Goal: Task Accomplishment & Management: Complete application form

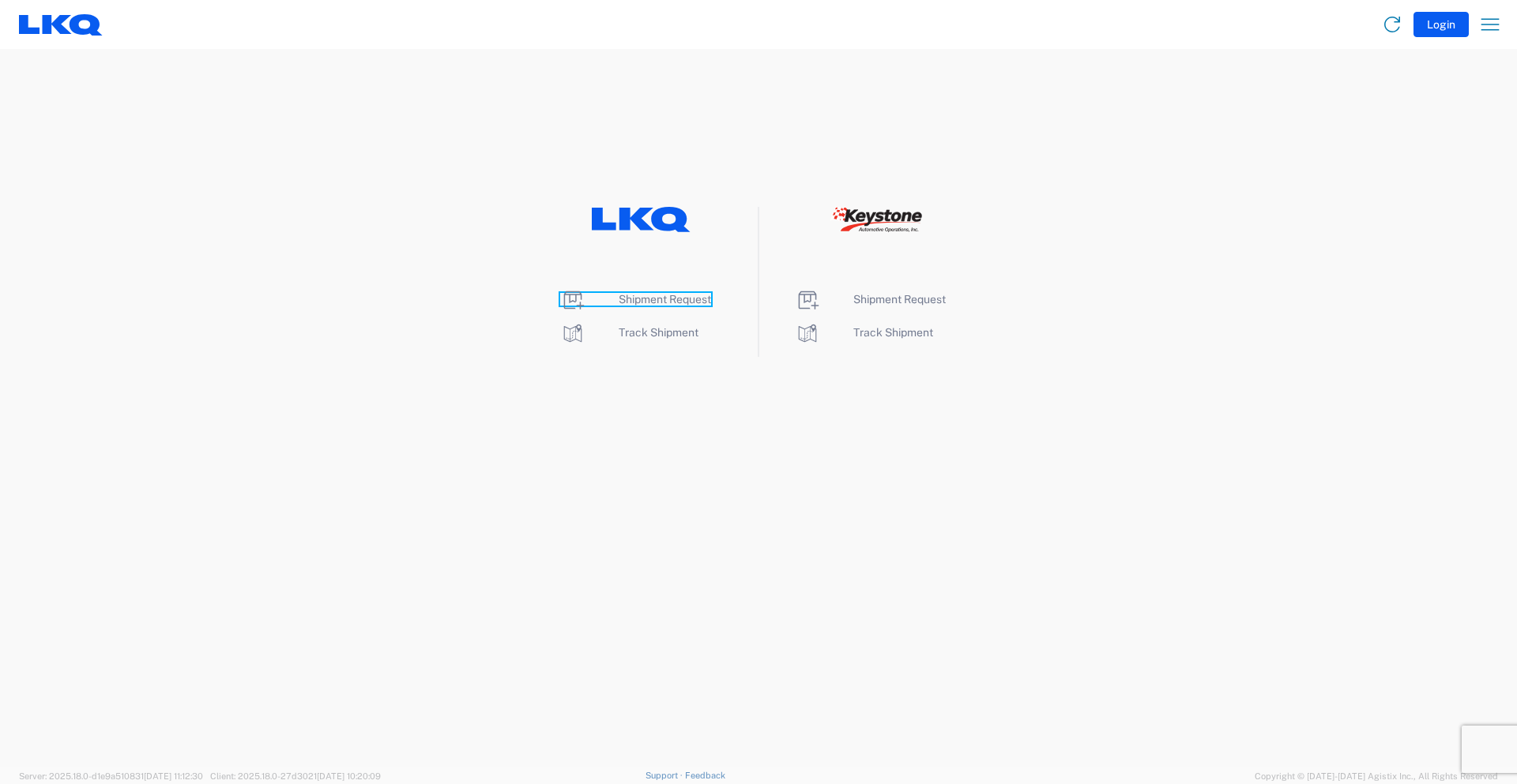
click at [681, 297] on span "Shipment Request" at bounding box center [665, 299] width 92 height 13
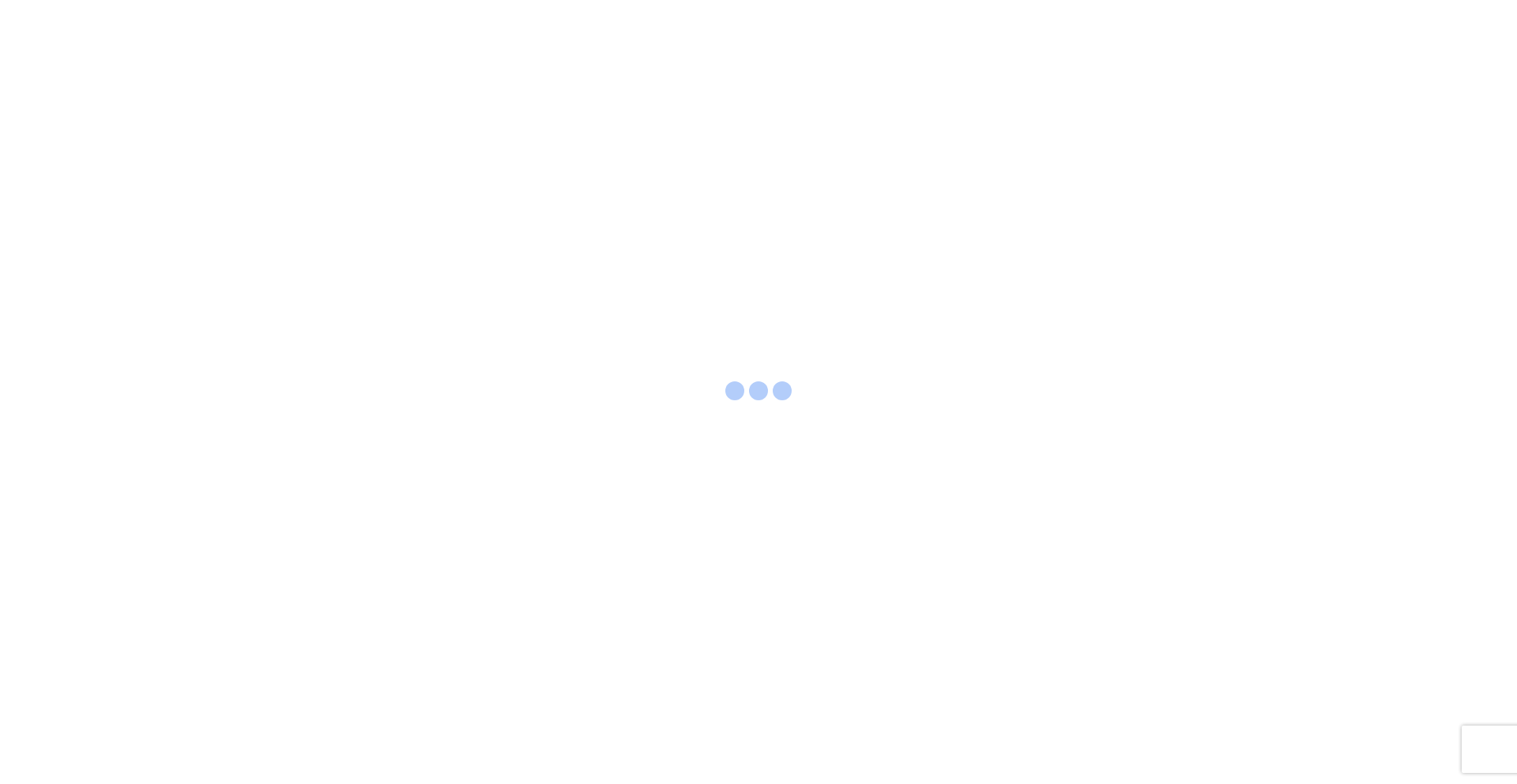
select select "FULL"
select select "LBS"
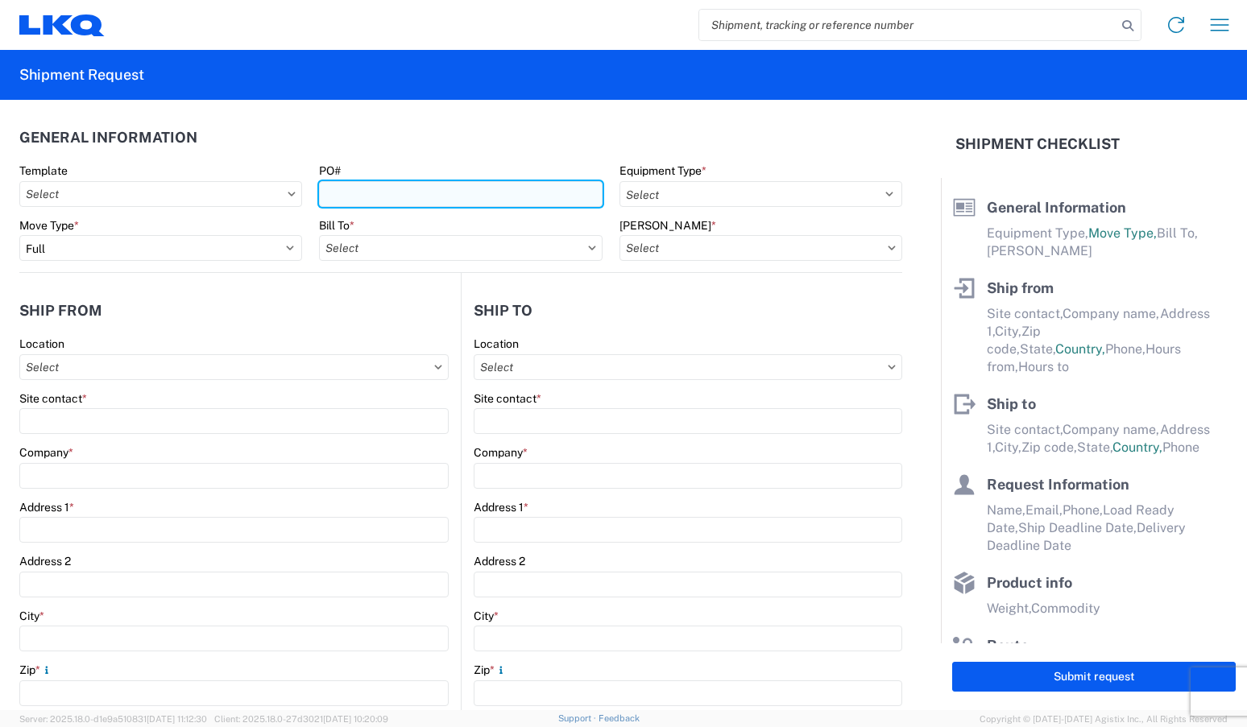
click at [340, 199] on input "PO#" at bounding box center [460, 194] width 283 height 26
type input "960-2203"
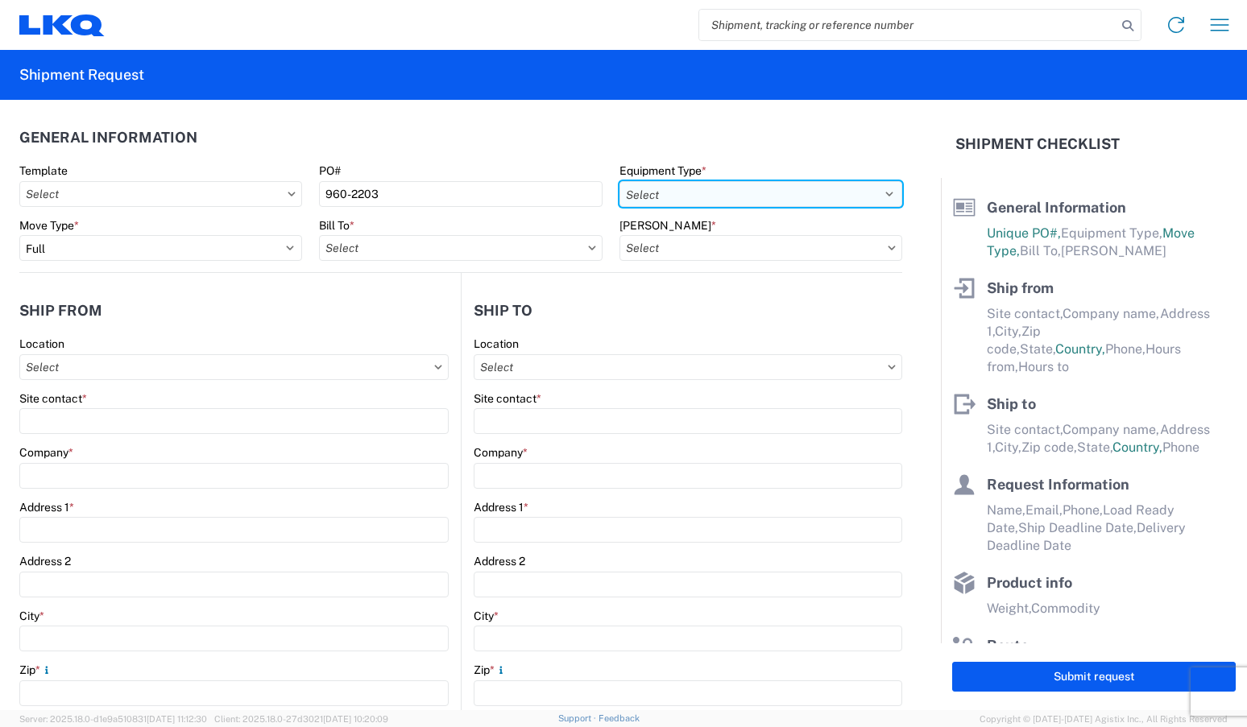
click at [647, 195] on select "Select 53’ Dry Van Flatbed Dropdeck (van) Lowboy (flatbed) Rail" at bounding box center [760, 194] width 283 height 26
select select "STDV"
click at [619, 181] on select "Select 53’ Dry Van Flatbed Dropdeck (van) Lowboy (flatbed) Rail" at bounding box center [760, 194] width 283 height 26
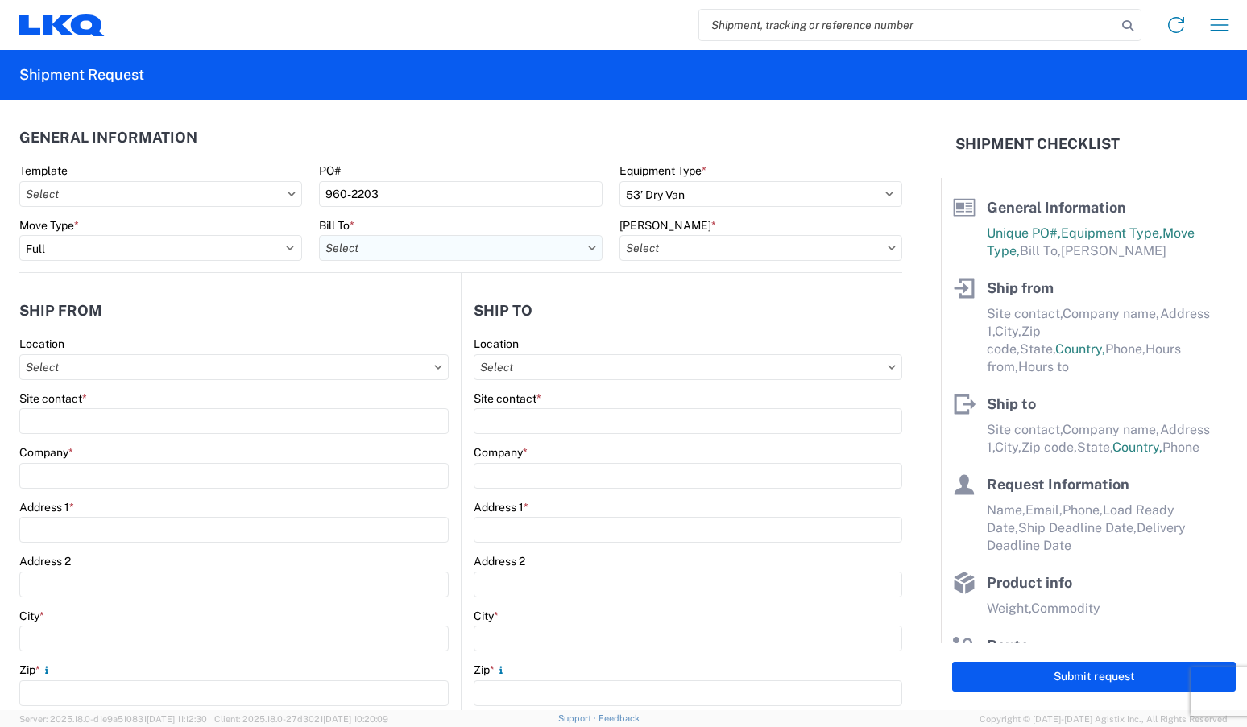
click at [419, 255] on input "Bill To *" at bounding box center [460, 248] width 283 height 26
type input "1760"
click at [410, 310] on div "1760 - LKQ Best Core" at bounding box center [460, 320] width 282 height 26
type input "1760 - LKQ Best Core"
click at [706, 246] on input "Bill Code *" at bounding box center [760, 248] width 283 height 26
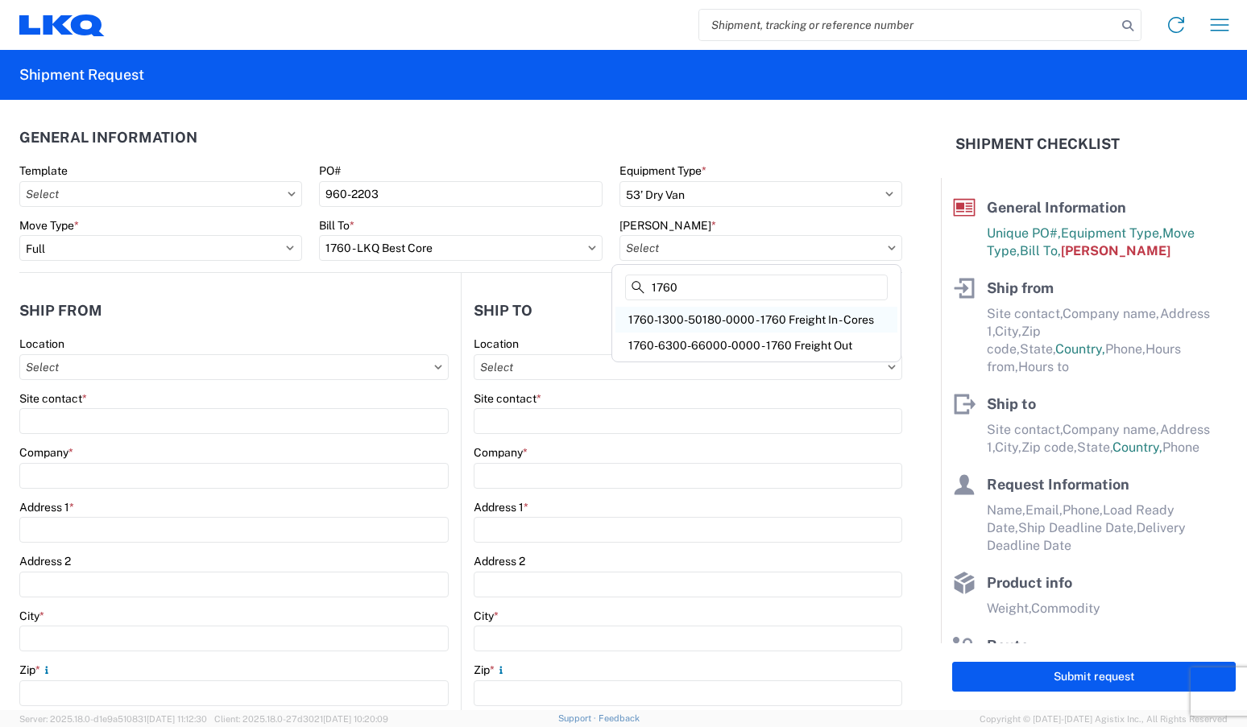
type input "1760"
click at [727, 318] on div "1760-1300-50180-0000 - 1760 Freight In - Cores" at bounding box center [756, 320] width 282 height 26
type input "1760-1300-50180-0000 - 1760 Freight In - Cores"
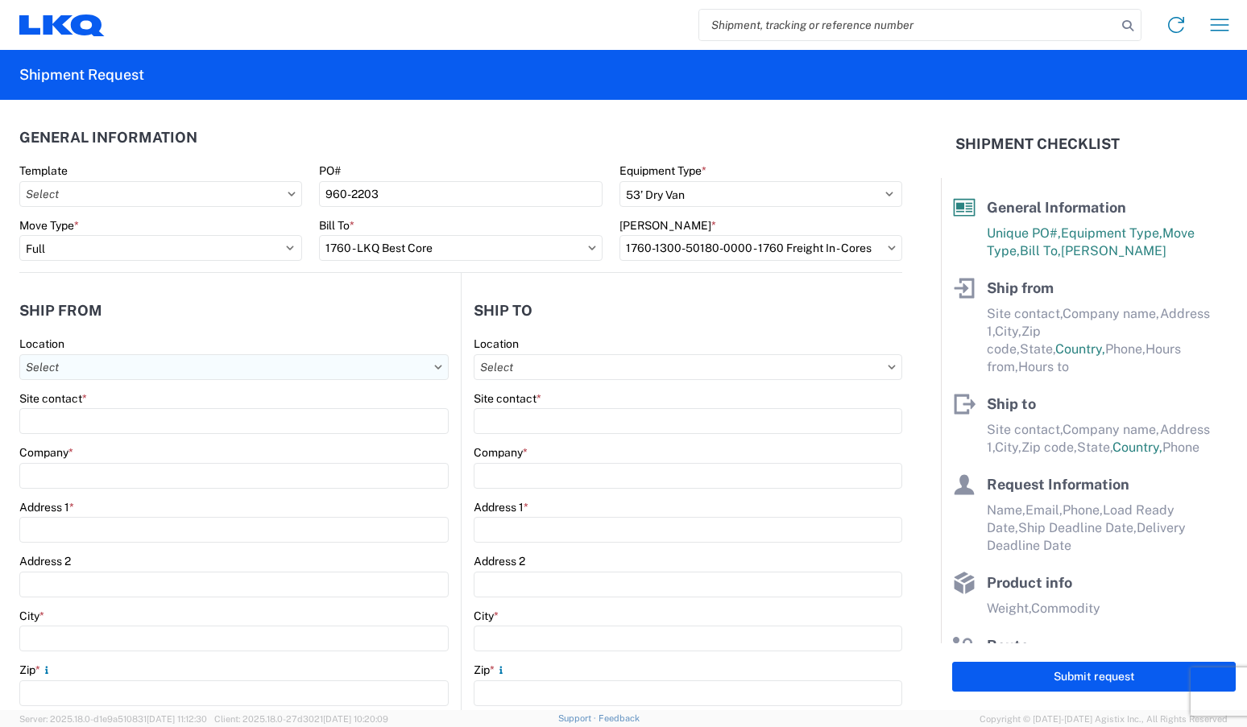
click at [80, 369] on input "Location" at bounding box center [233, 367] width 429 height 26
type input "7160"
click at [127, 442] on div "7160 - Lecavalier - Saint-SophieQC" at bounding box center [164, 439] width 282 height 26
type input "7160 - Lecavalier - Saint-SophieQC"
type input "LKQ Corporation"
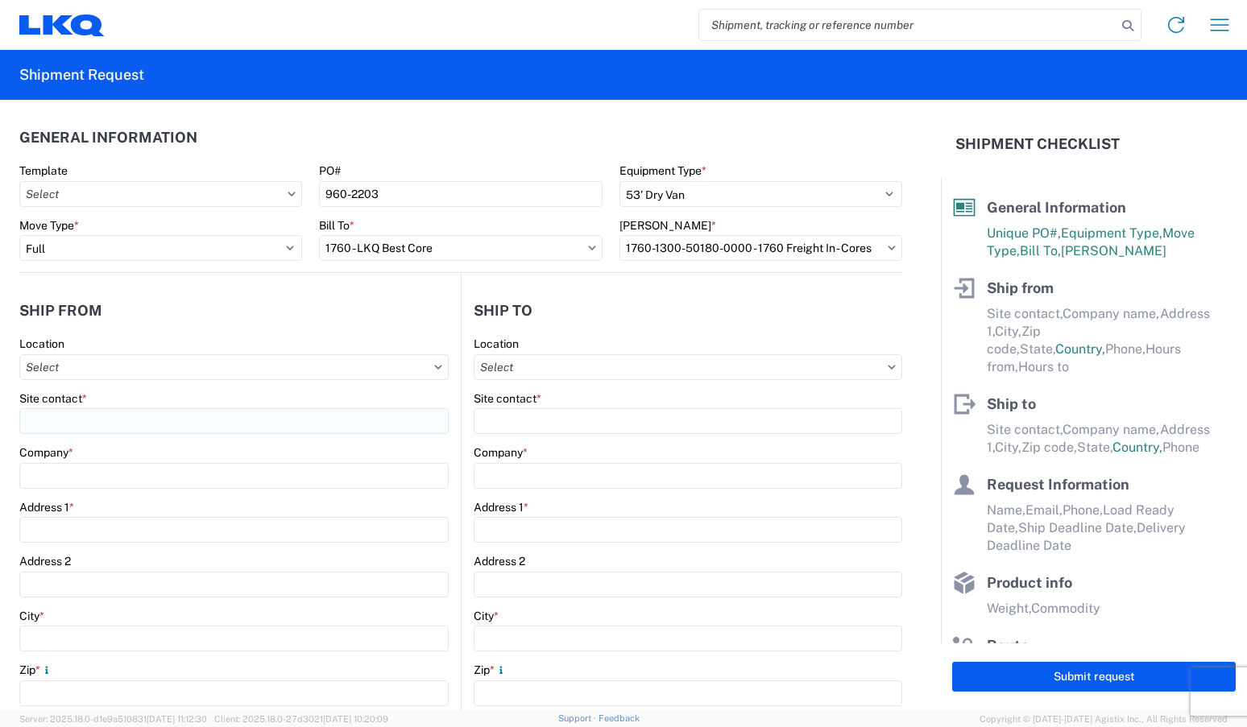
type input "2925 Boul Sainte-Sophie"
type input "Sainte-Sophie"
type input "J5J1L1"
select select
select select "CA"
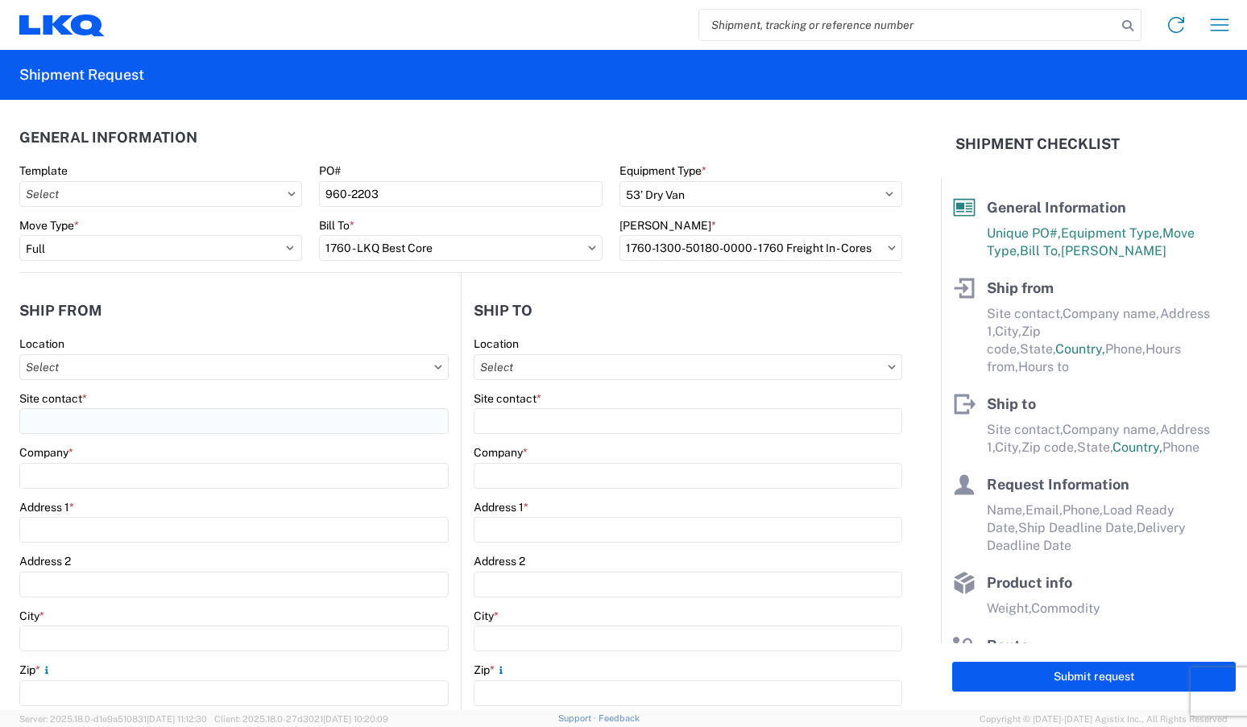
type input "07:30"
type input "14:30"
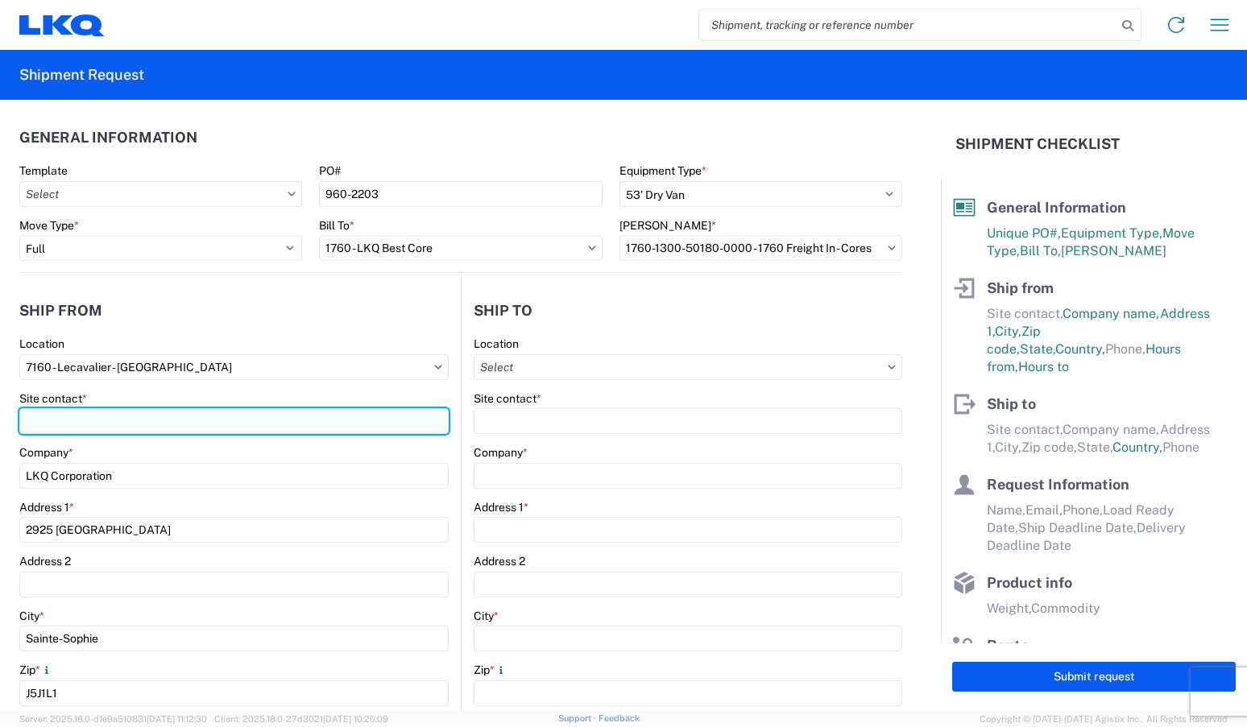
click at [125, 415] on input "Site contact *" at bounding box center [233, 421] width 429 height 26
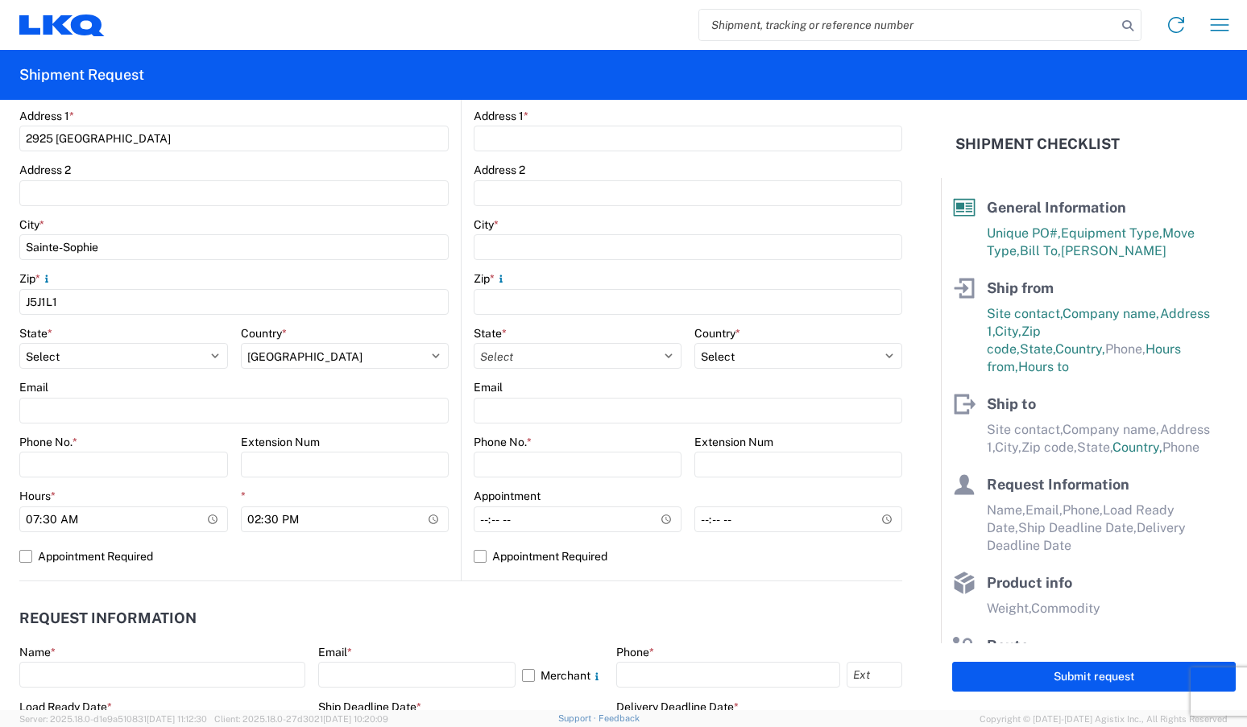
scroll to position [403, 0]
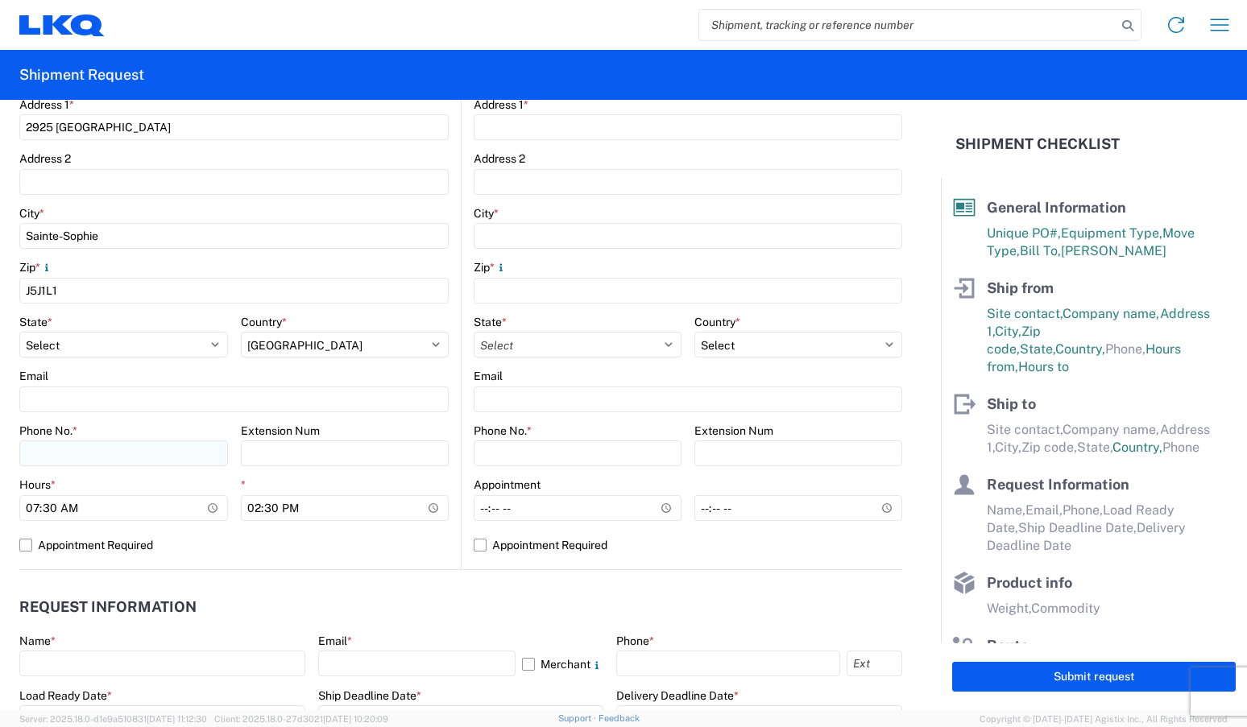
type input "SAMANTA"
click at [148, 458] on input "Phone No. *" at bounding box center [123, 454] width 209 height 26
type input "450-436-2441"
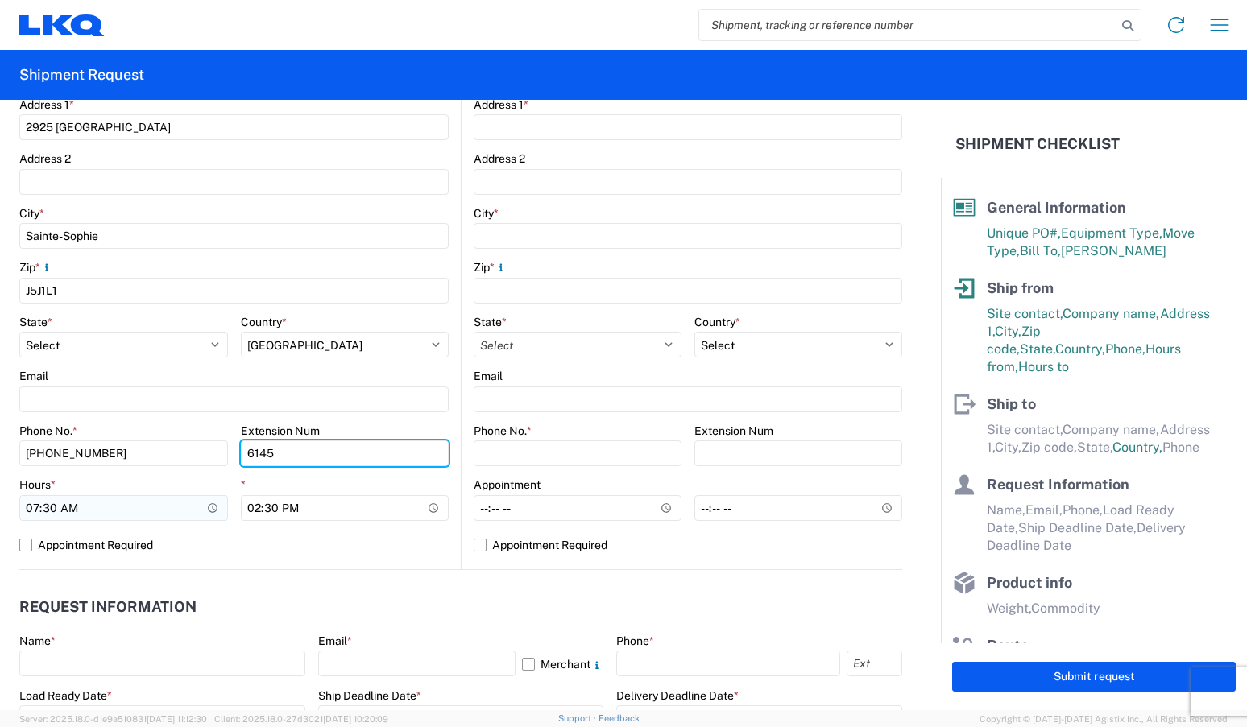
type input "6145"
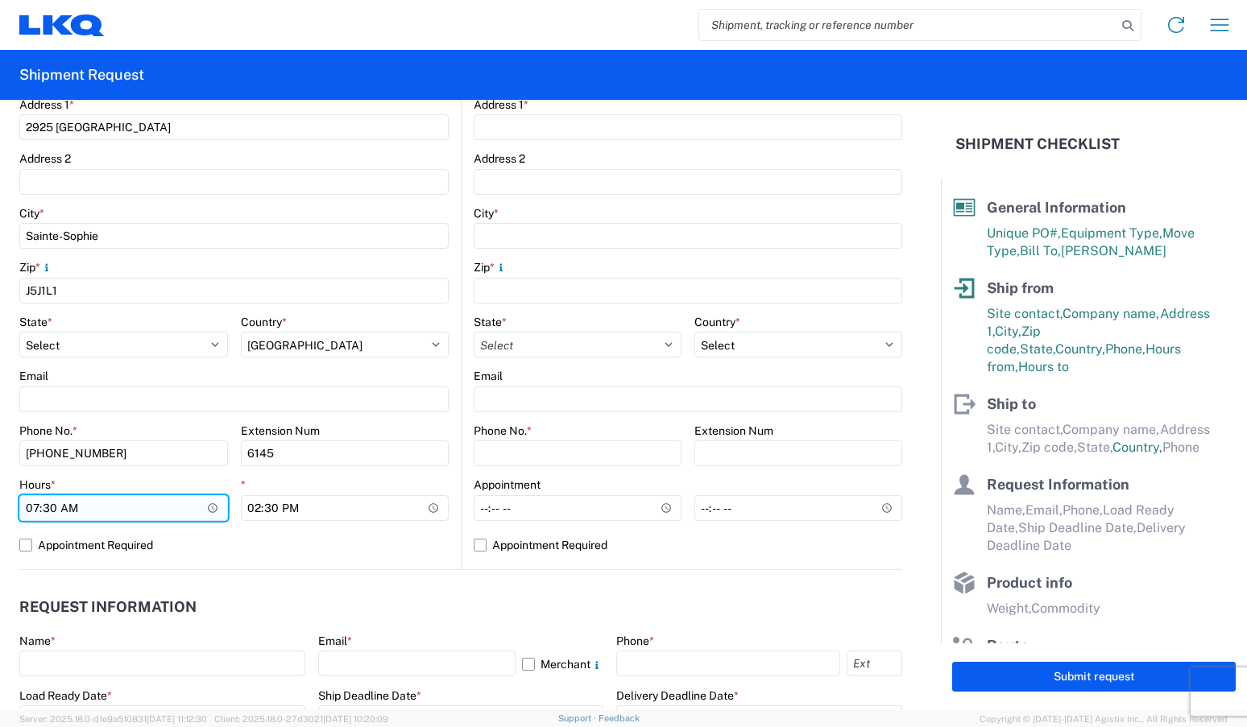
click at [57, 511] on input "07:30" at bounding box center [123, 508] width 209 height 26
click at [56, 507] on input "07:30" at bounding box center [123, 508] width 209 height 26
type input "08:00"
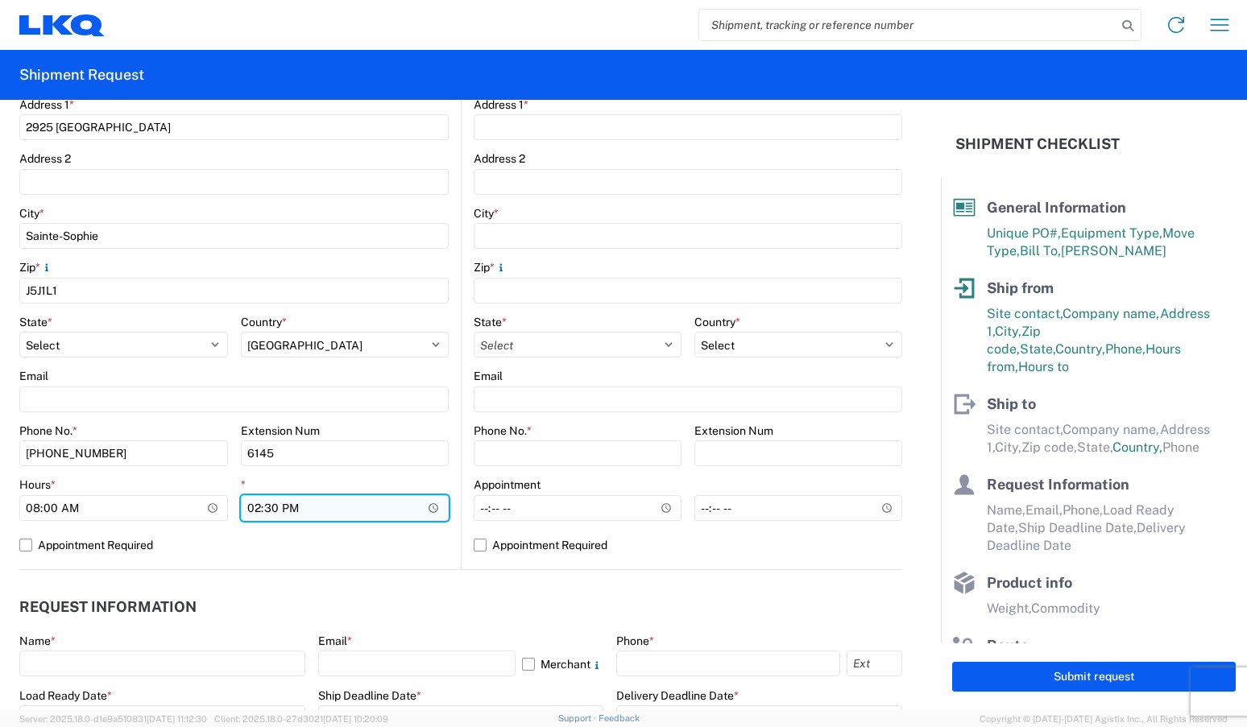
click at [253, 508] on input "14:30" at bounding box center [345, 508] width 209 height 26
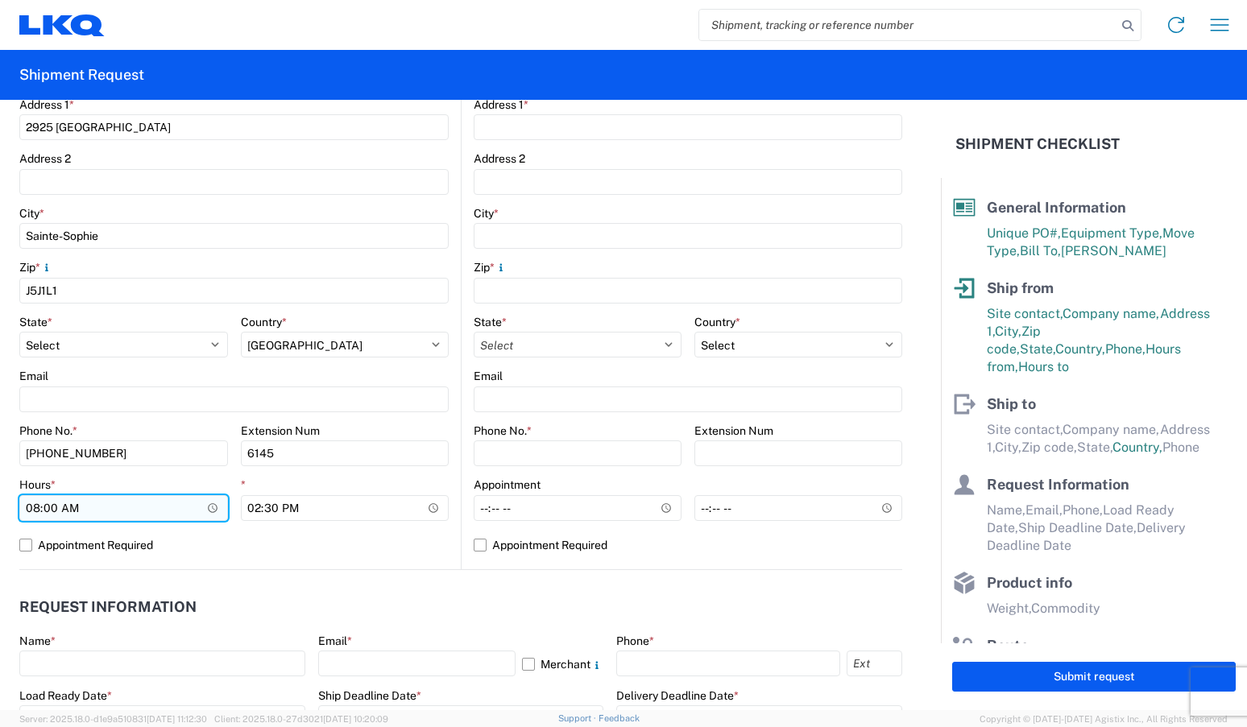
click at [32, 508] on input "08:00" at bounding box center [123, 508] width 209 height 26
type input "07:30"
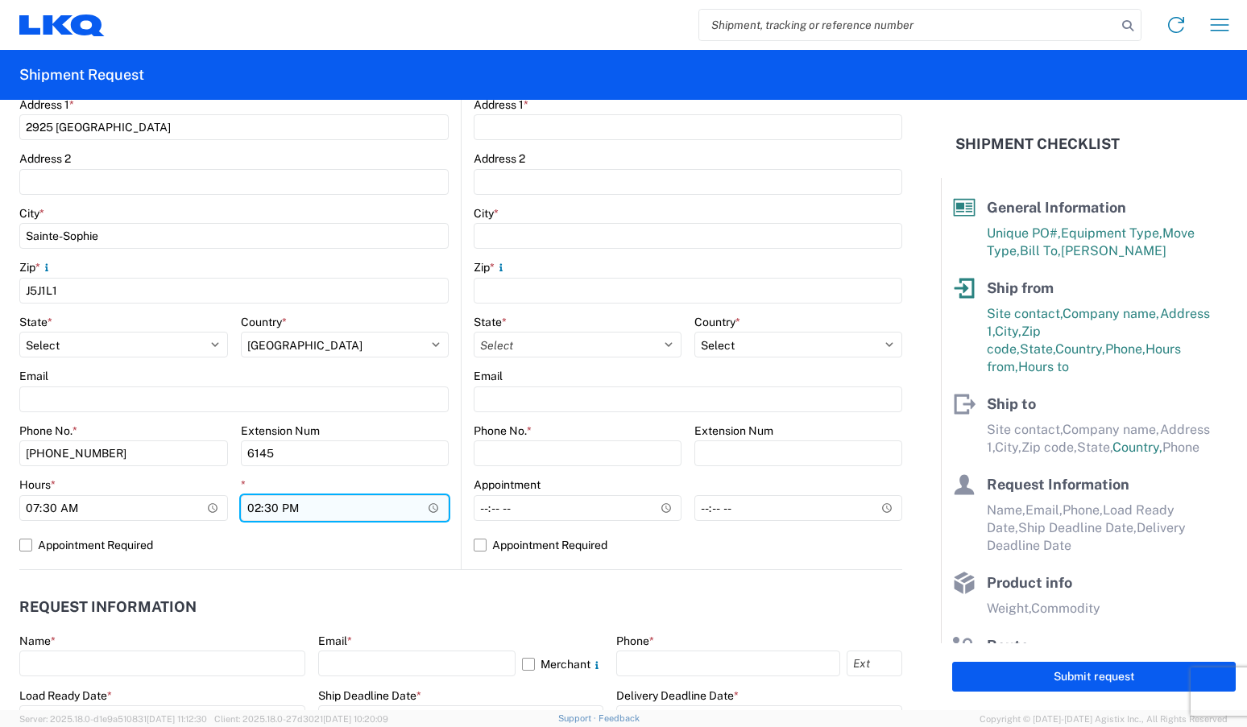
click at [250, 506] on input "14:30" at bounding box center [345, 508] width 209 height 26
type input "13:30"
click at [24, 548] on label "Appointment Required" at bounding box center [233, 545] width 429 height 26
click at [0, 0] on input "Appointment Required" at bounding box center [0, 0] width 0 height 0
select select "QC"
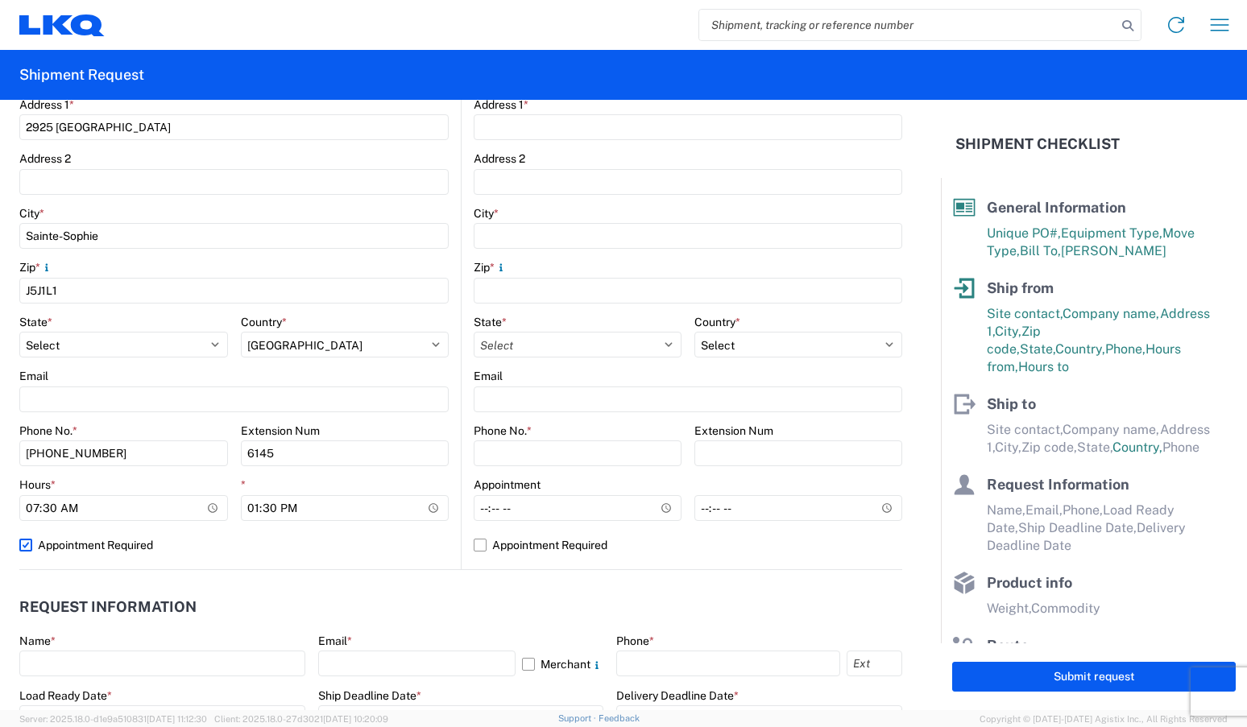
select select "CA"
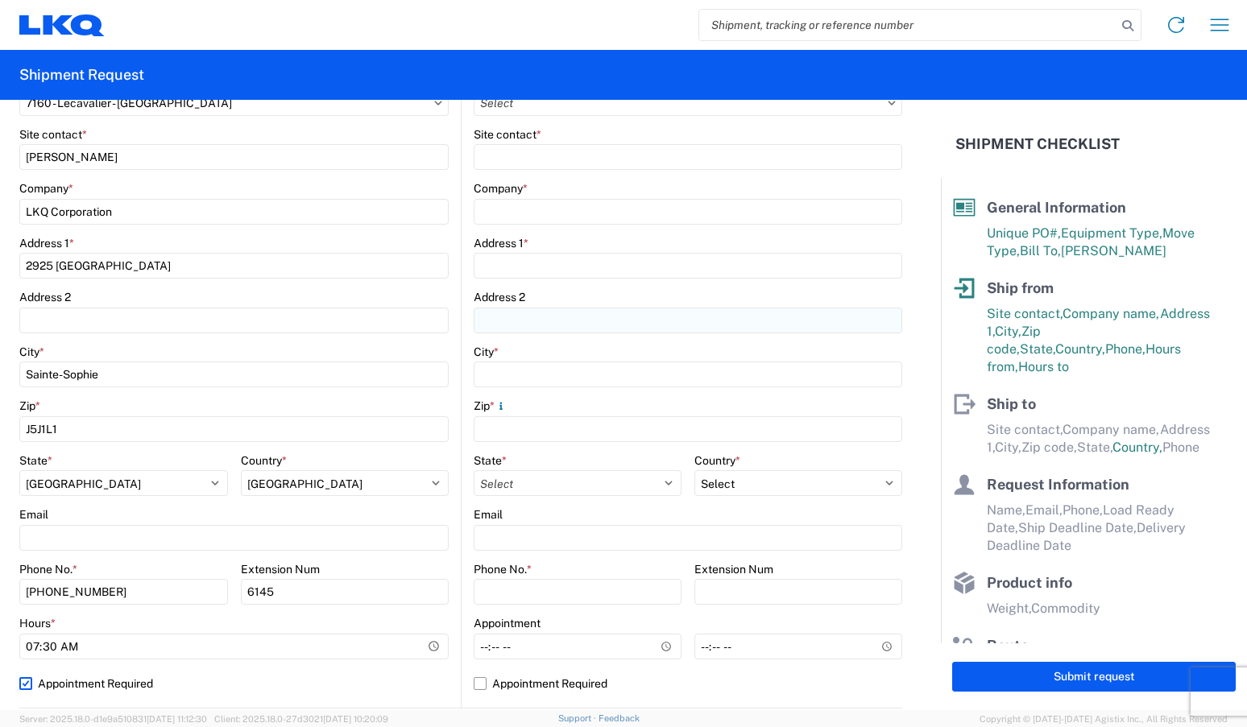
scroll to position [0, 0]
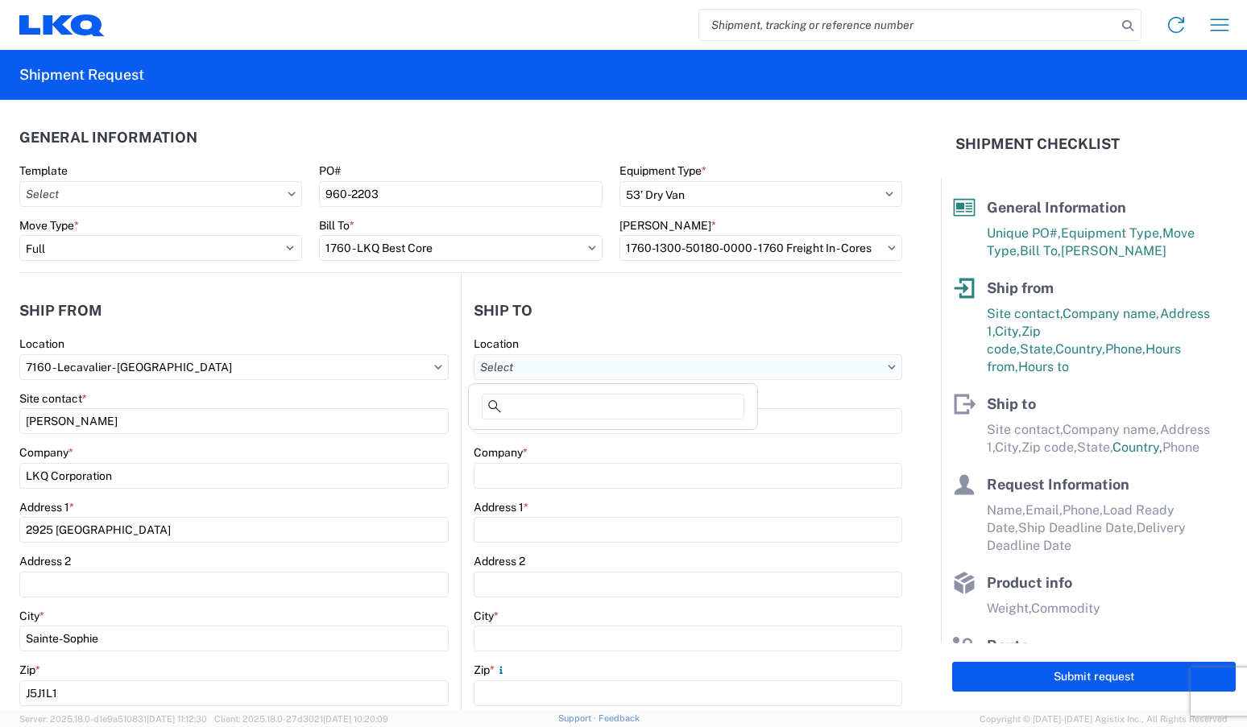
click at [599, 367] on input "Location" at bounding box center [688, 367] width 429 height 26
type input "1760"
click at [547, 435] on div "1760 - LKQ Best Core" at bounding box center [613, 439] width 282 height 26
type input "1760 - LKQ Best Core"
type input "LKQ Corporation"
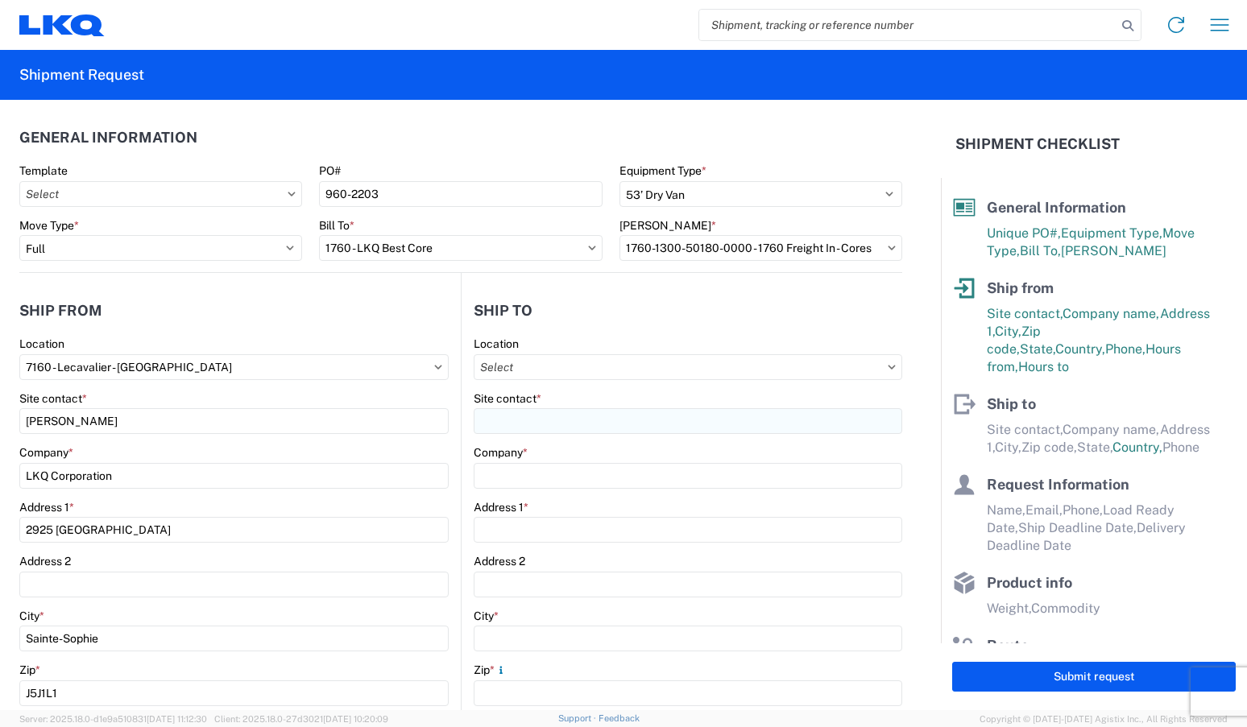
type input "1710 W Mount Houston Rd"
type input "Houston"
type input "77038"
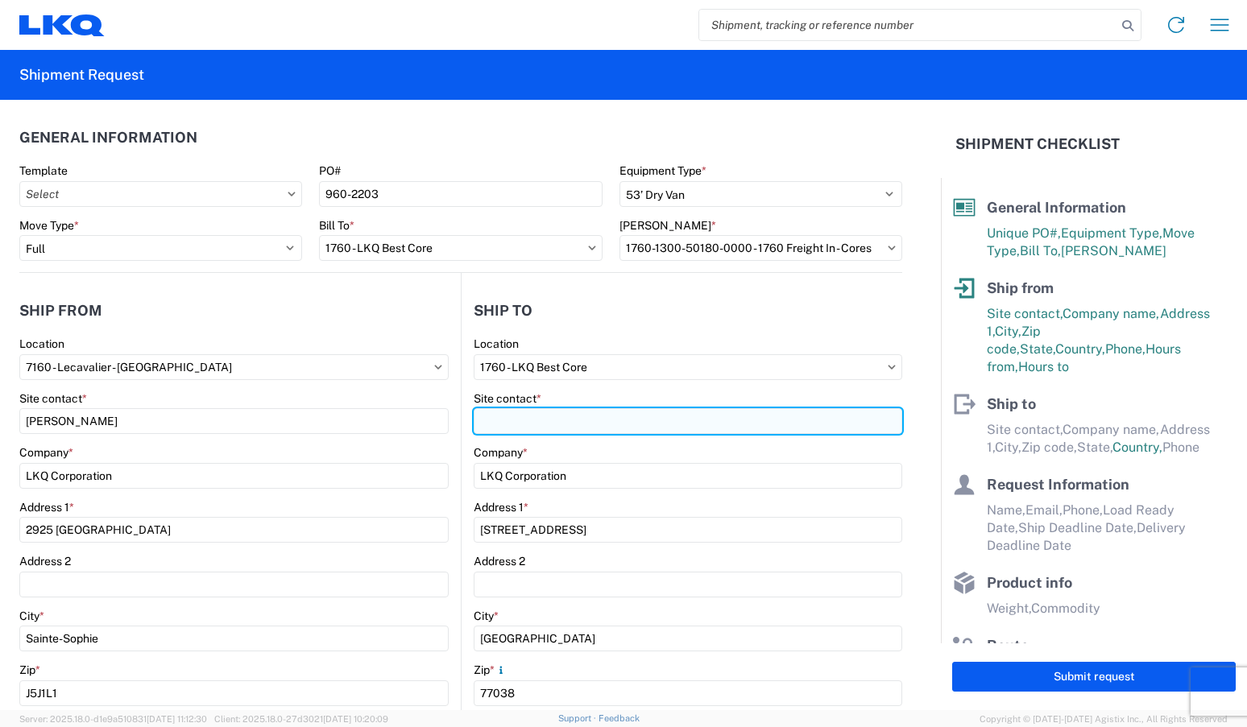
select select "TX"
select select "US"
click at [558, 416] on input "Site contact *" at bounding box center [688, 421] width 429 height 26
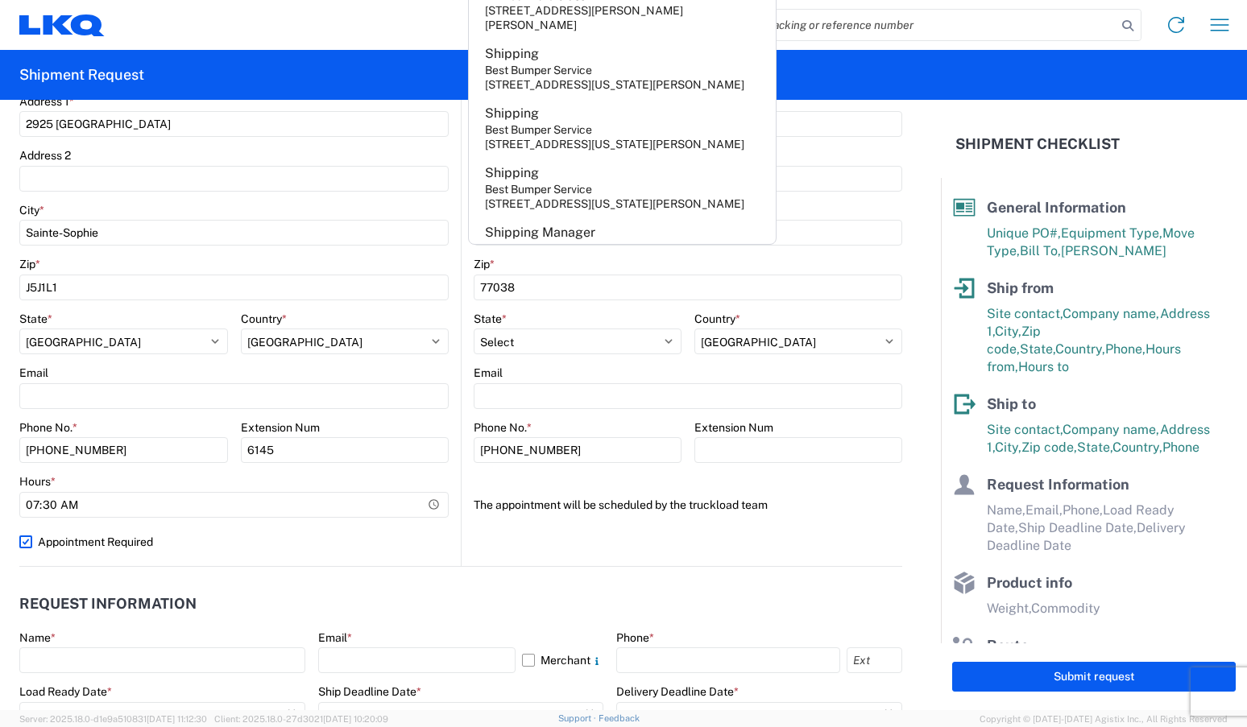
scroll to position [483, 0]
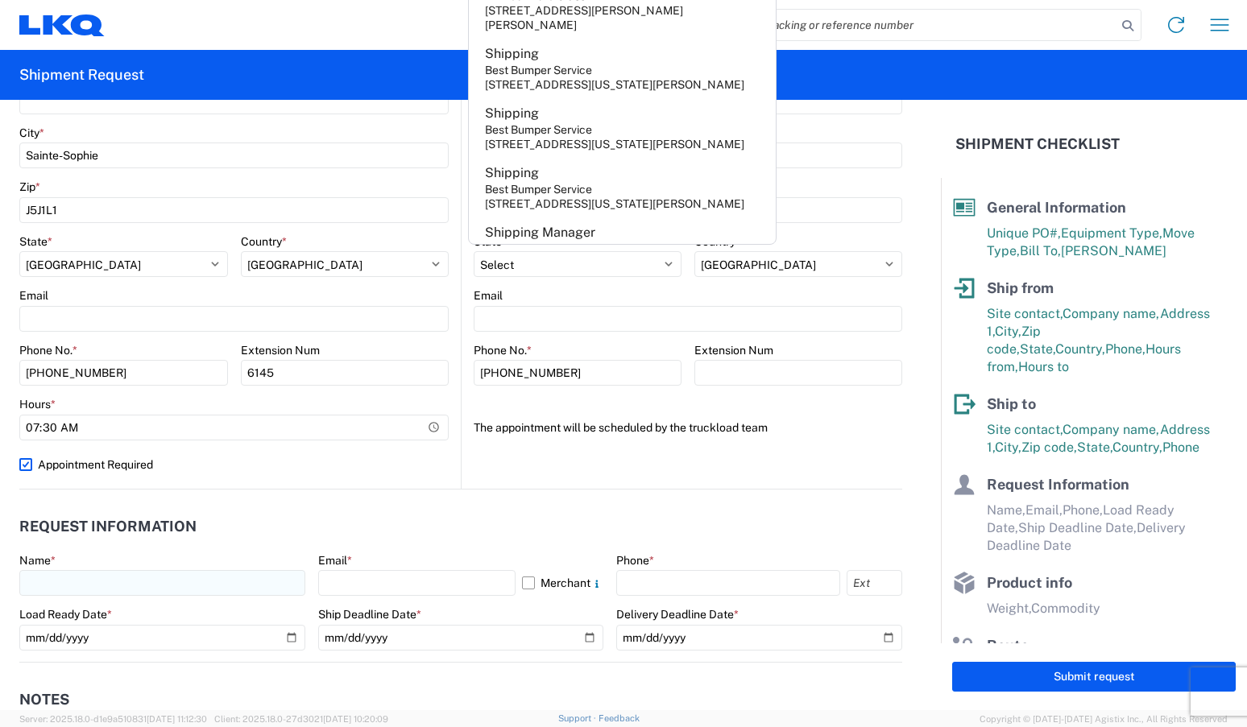
type input "SHIPPING"
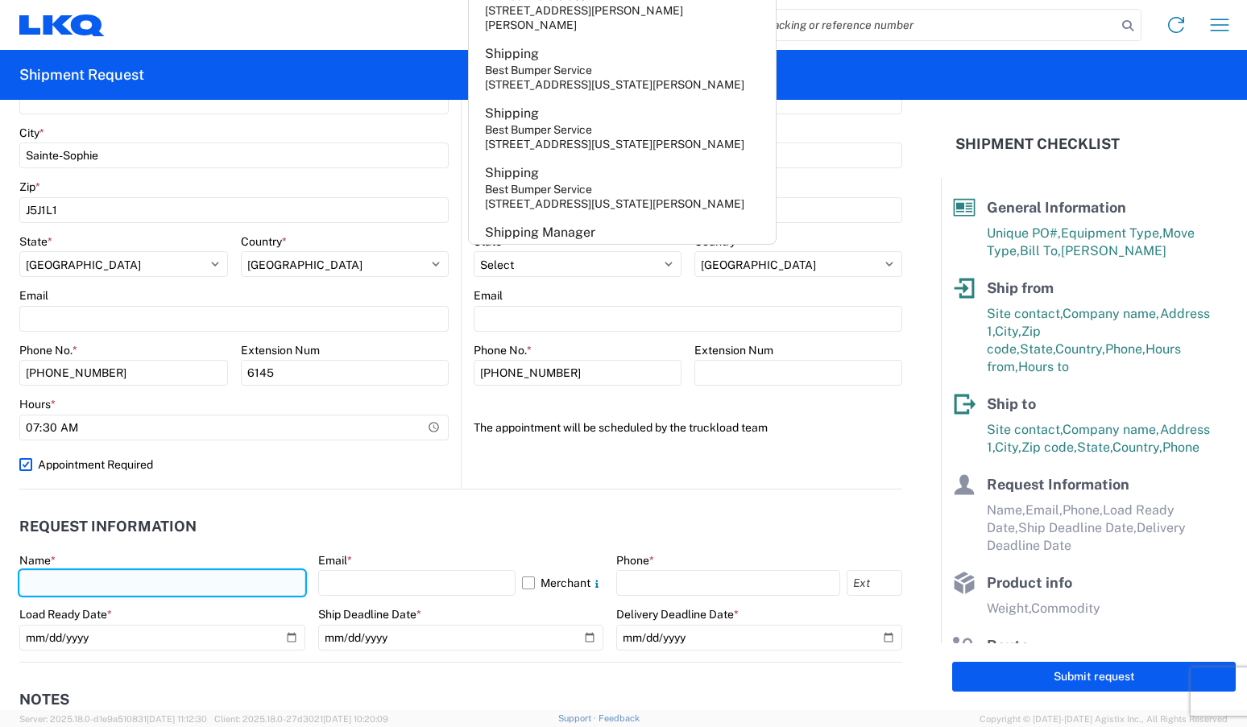
click at [93, 575] on input "text" at bounding box center [162, 583] width 286 height 26
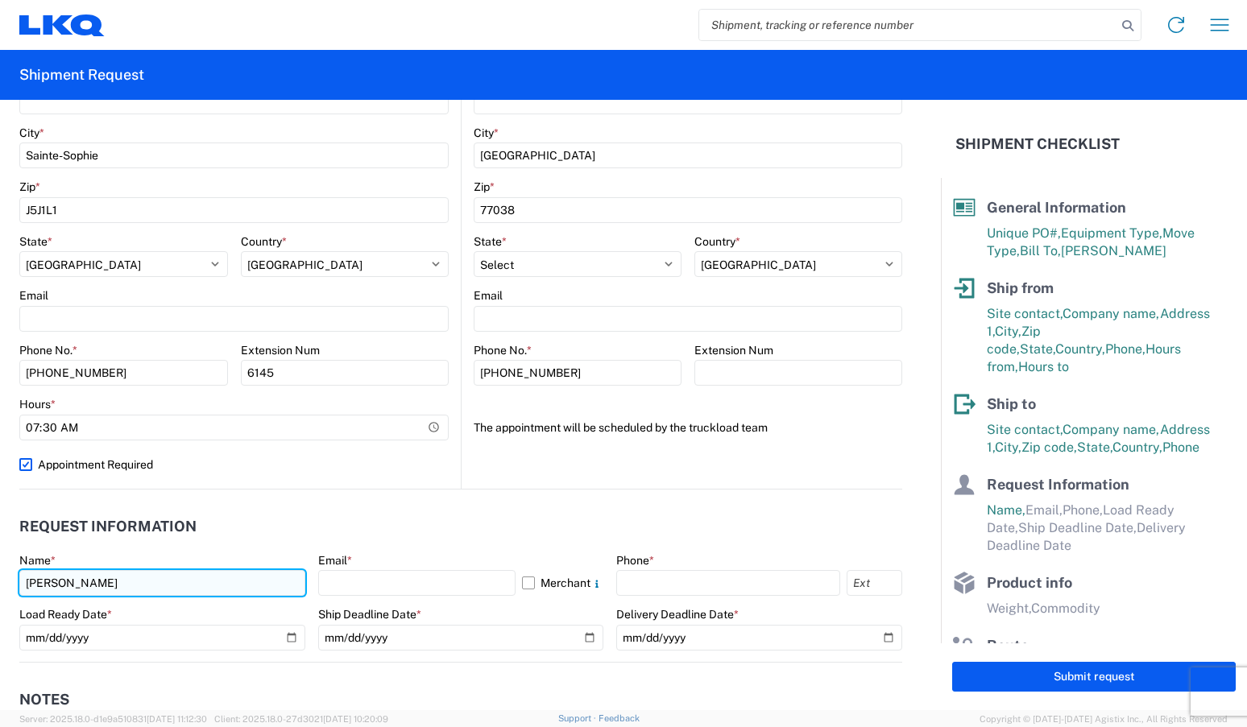
type input "SAMANTA"
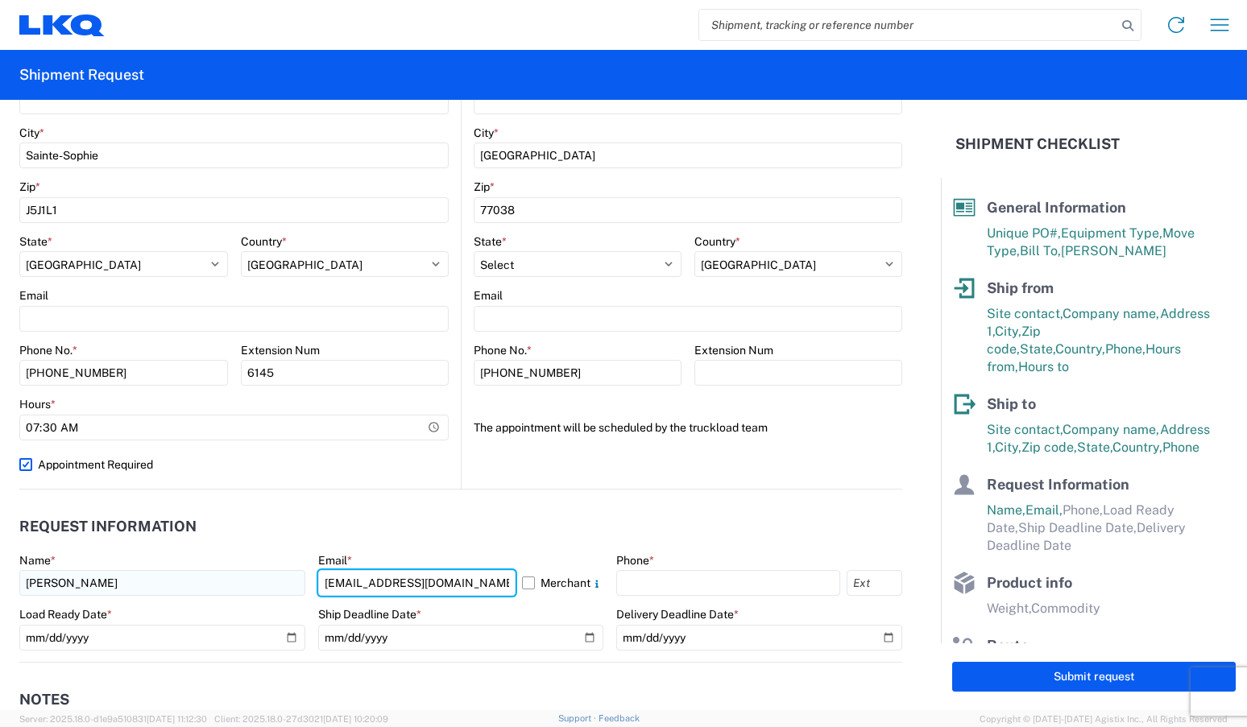
type input "spronovost@lkqcorp.com"
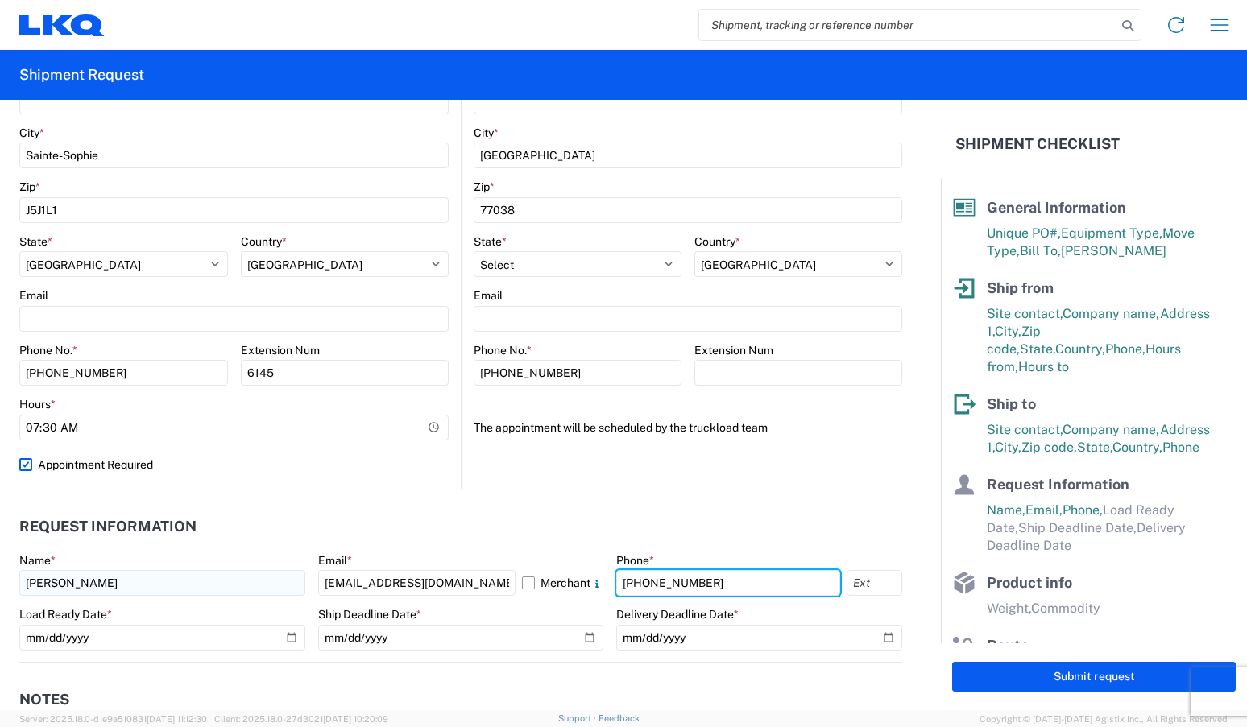
type input "450-436-2441"
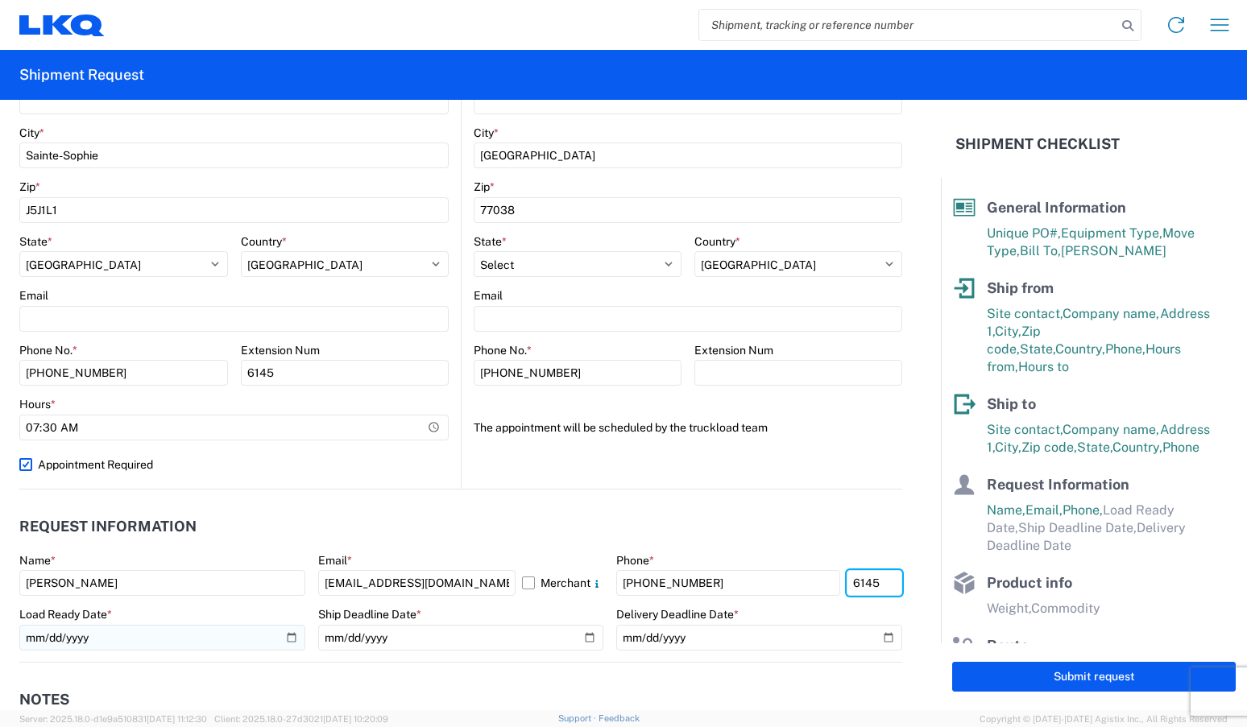
type input "6145"
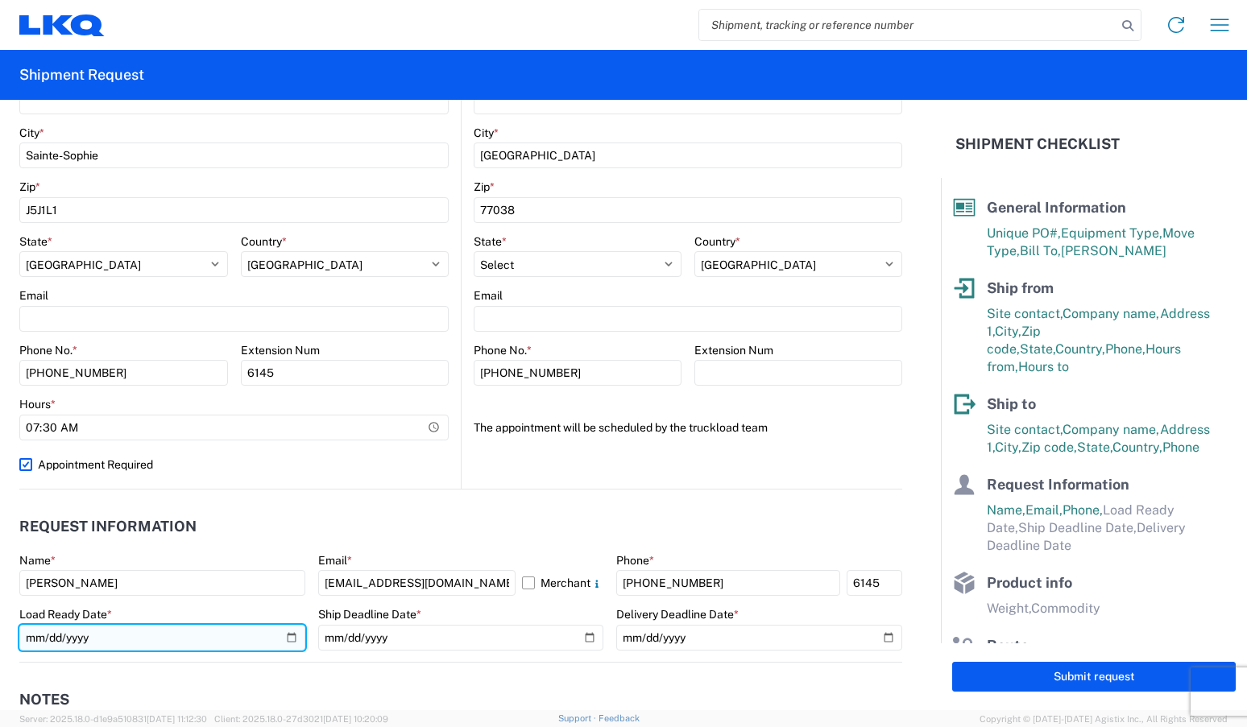
click at [288, 638] on input "date" at bounding box center [162, 638] width 286 height 26
type input "2025-09-11"
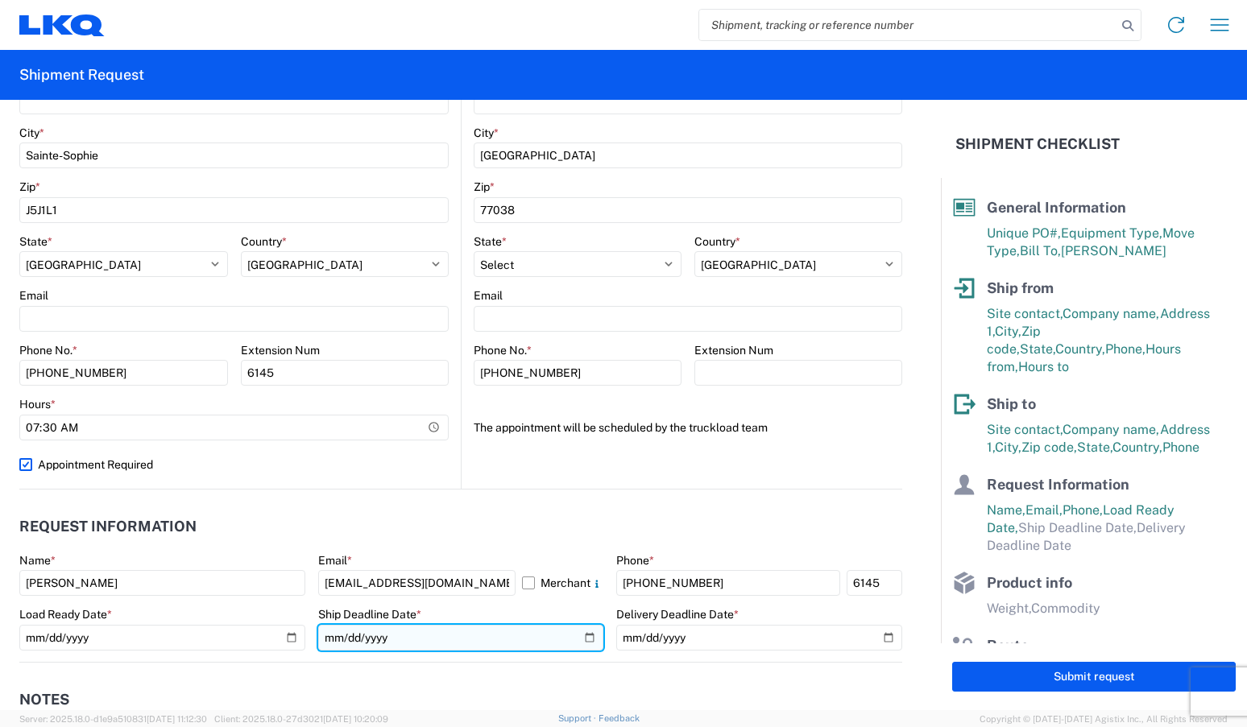
click at [583, 637] on input "date" at bounding box center [461, 638] width 286 height 26
type input "2025-09-12"
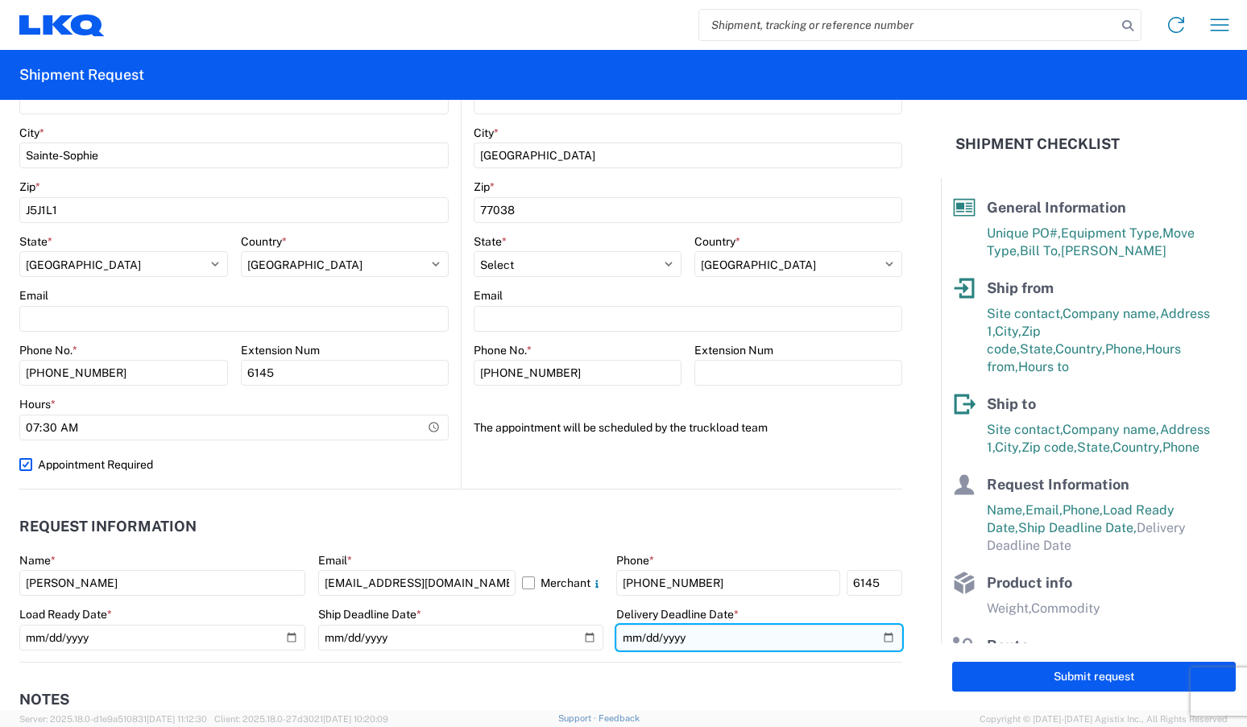
click at [875, 639] on input "date" at bounding box center [759, 638] width 286 height 26
type input "2025-09-15"
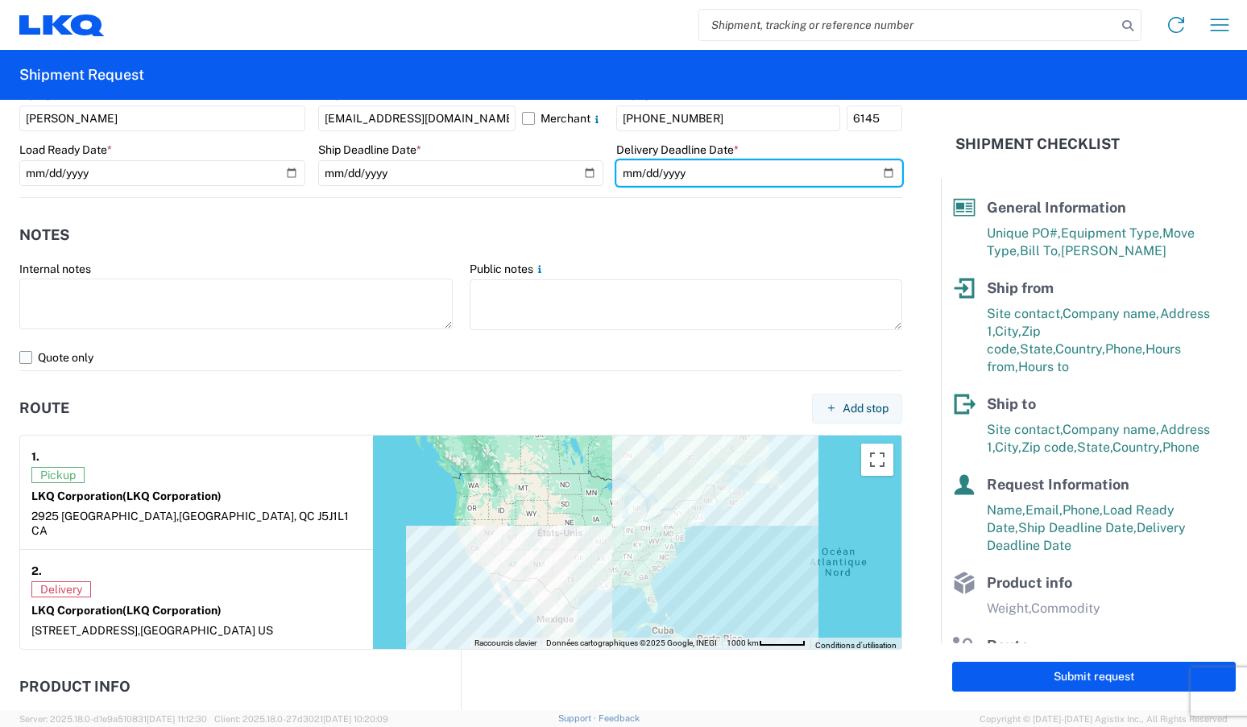
scroll to position [1047, 0]
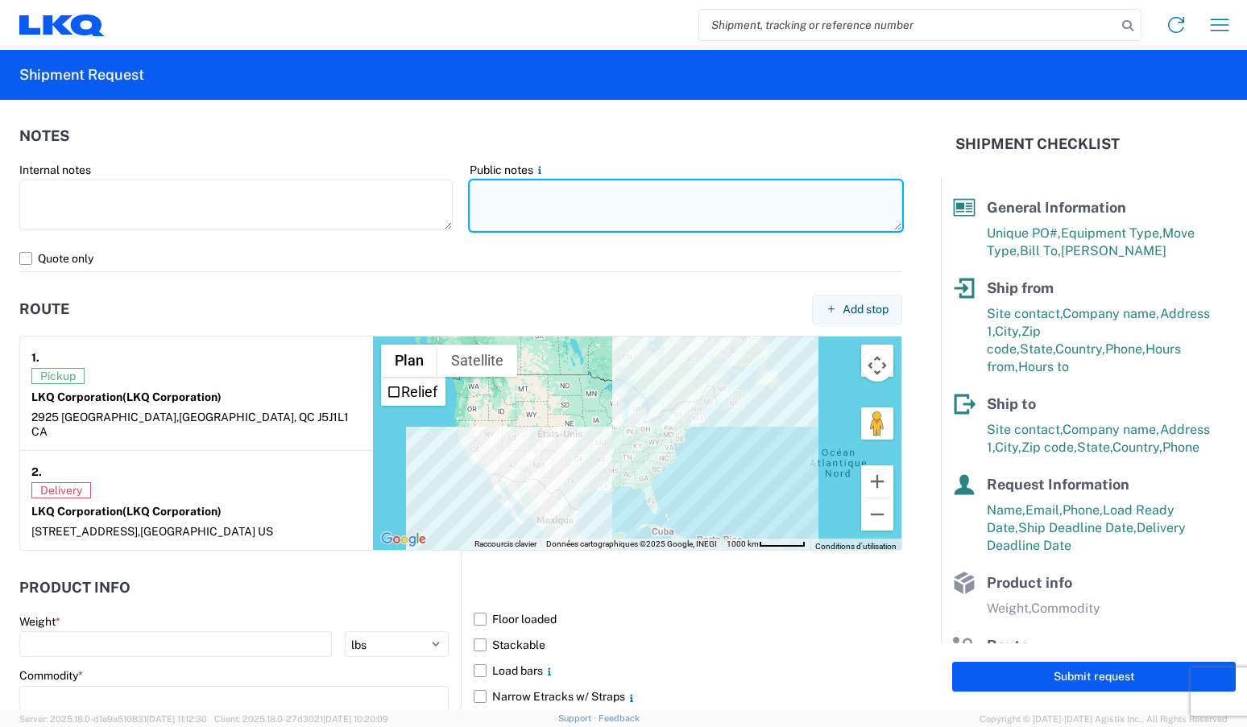
click at [491, 206] on textarea at bounding box center [686, 205] width 433 height 51
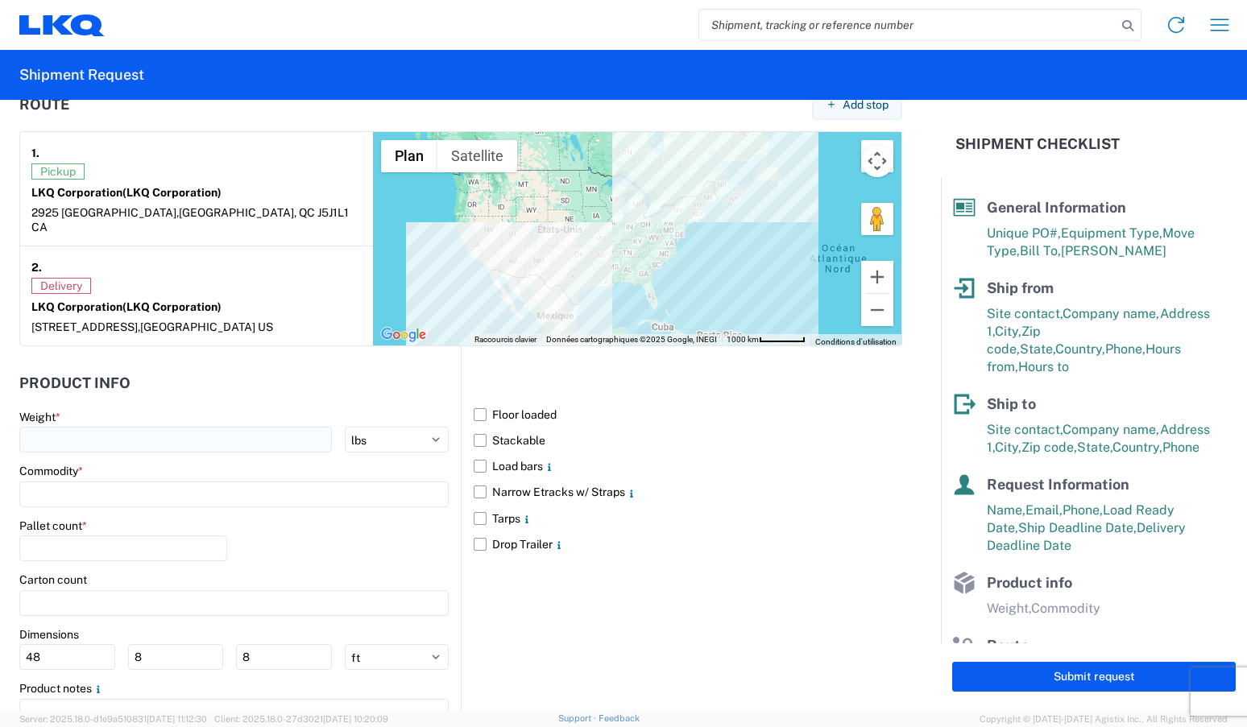
scroll to position [1289, 0]
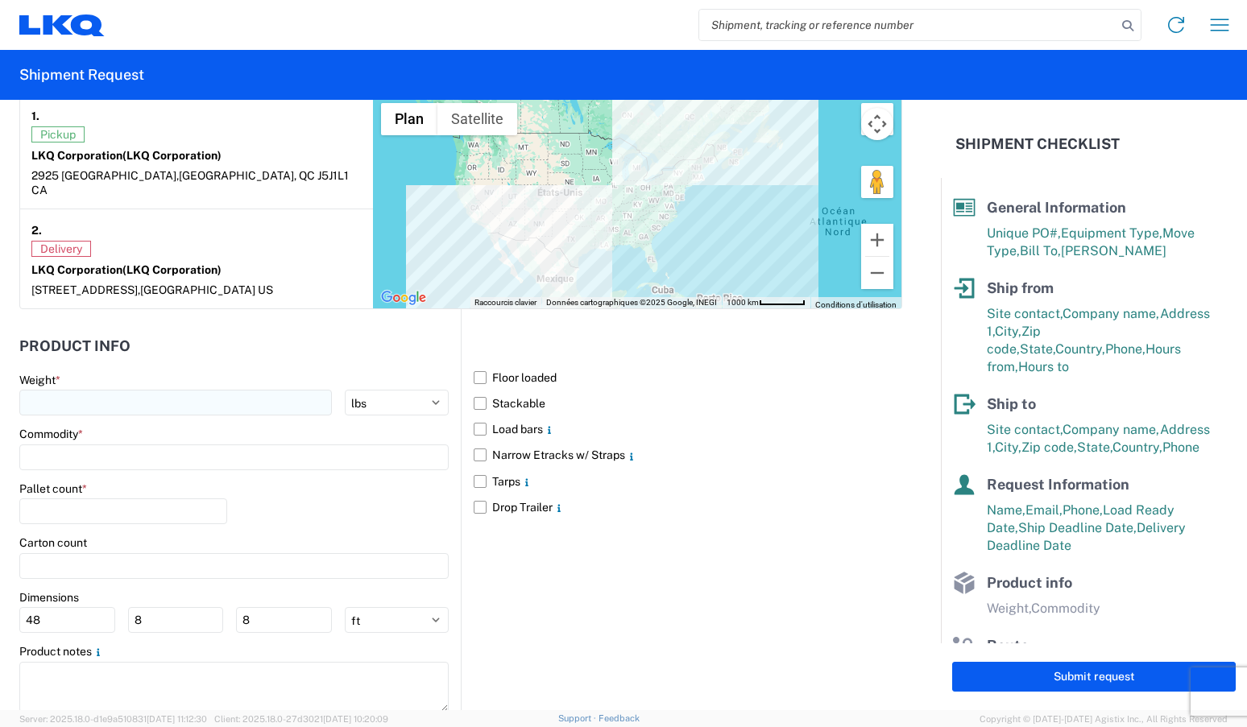
type textarea "please respect pick up hours"
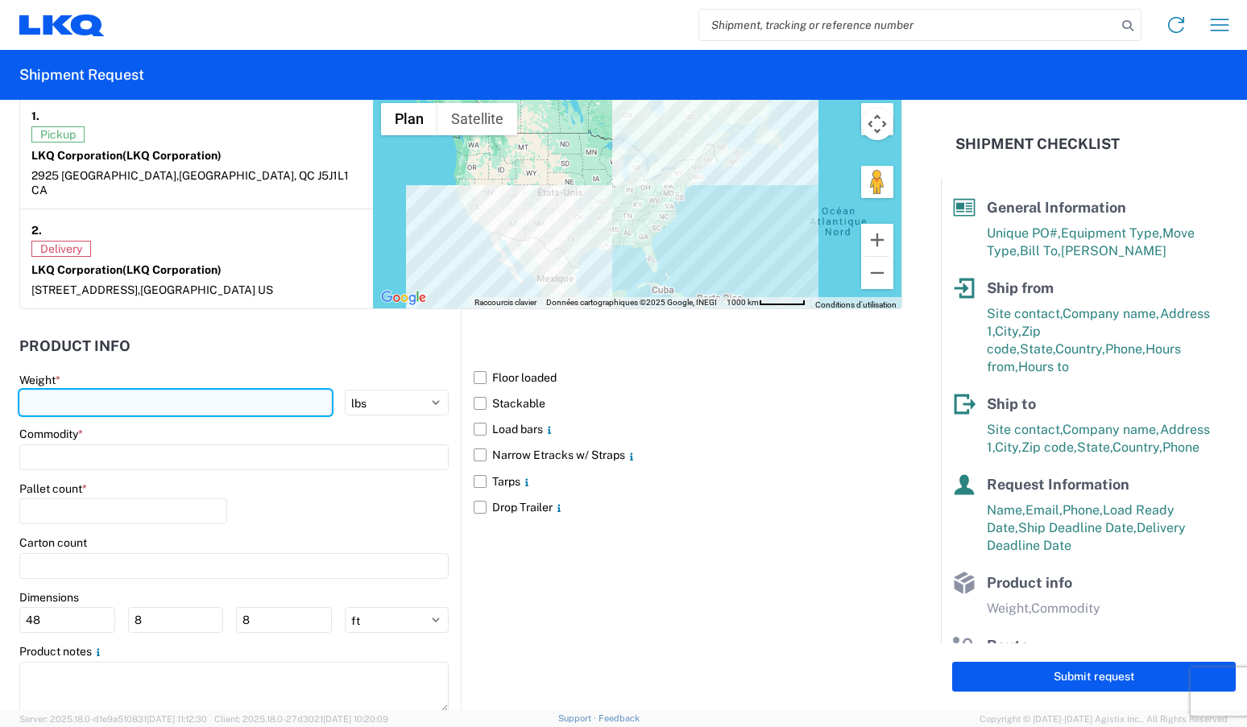
click at [140, 390] on input "number" at bounding box center [175, 403] width 313 height 26
type input "40102"
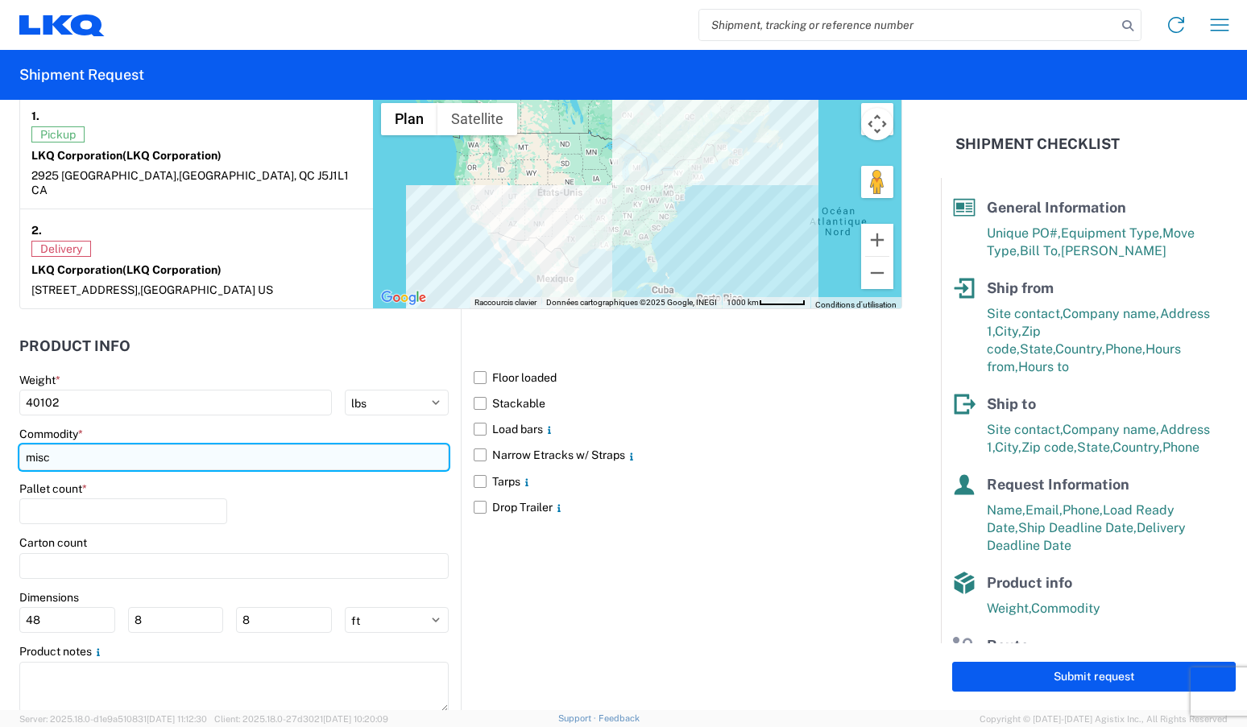
type input "misc"
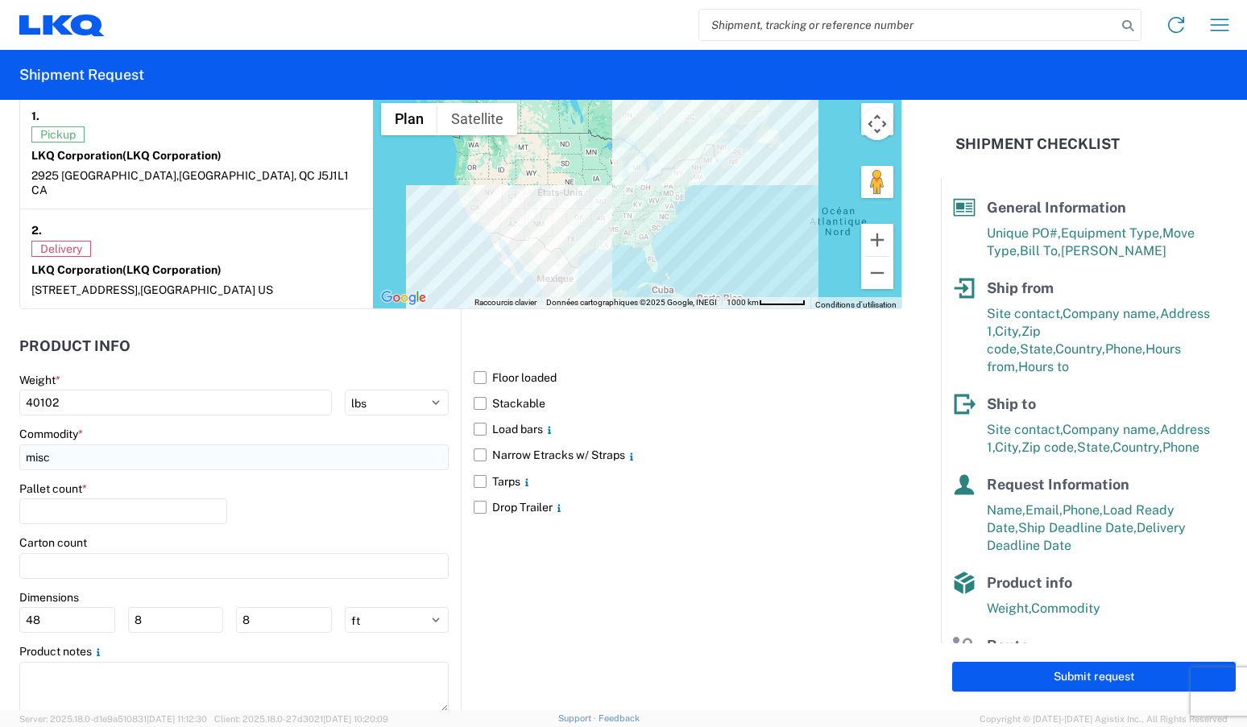
click at [115, 445] on input "misc" at bounding box center [233, 458] width 429 height 26
click at [103, 480] on agx-block-ui "Home Shipment request Shipment tracking Shipment Request General Information Te…" at bounding box center [623, 363] width 1247 height 727
click at [90, 445] on input "misc" at bounding box center [233, 458] width 429 height 26
type input "misc"
click at [77, 509] on div "Miscellaneous (alt, comp, conv, etc)" at bounding box center [164, 515] width 282 height 26
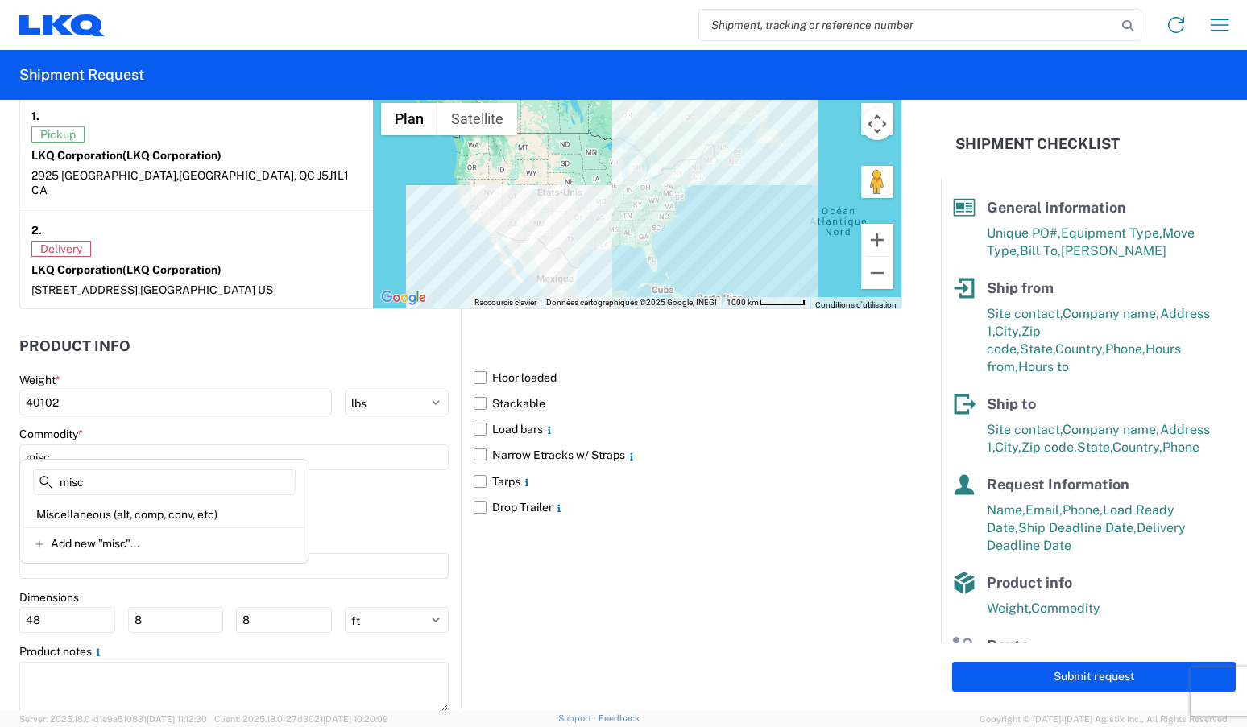
type input "Miscellaneous (alt, comp, conv, etc)"
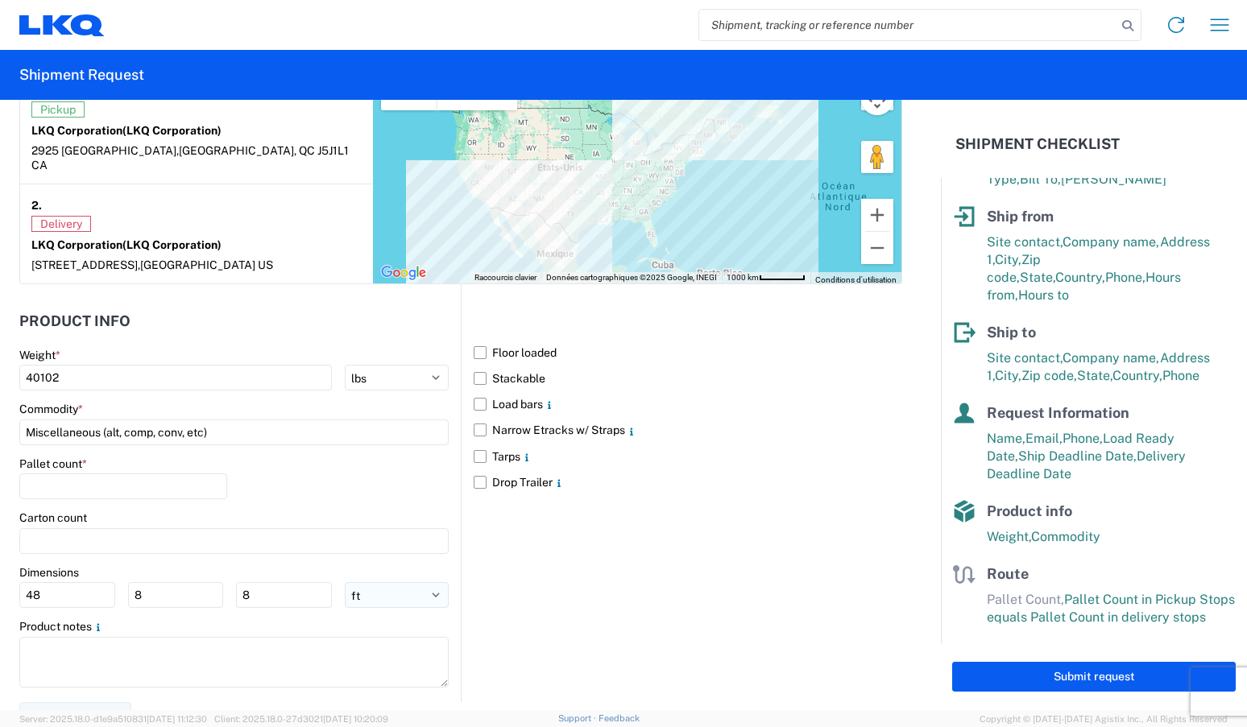
scroll to position [1321, 0]
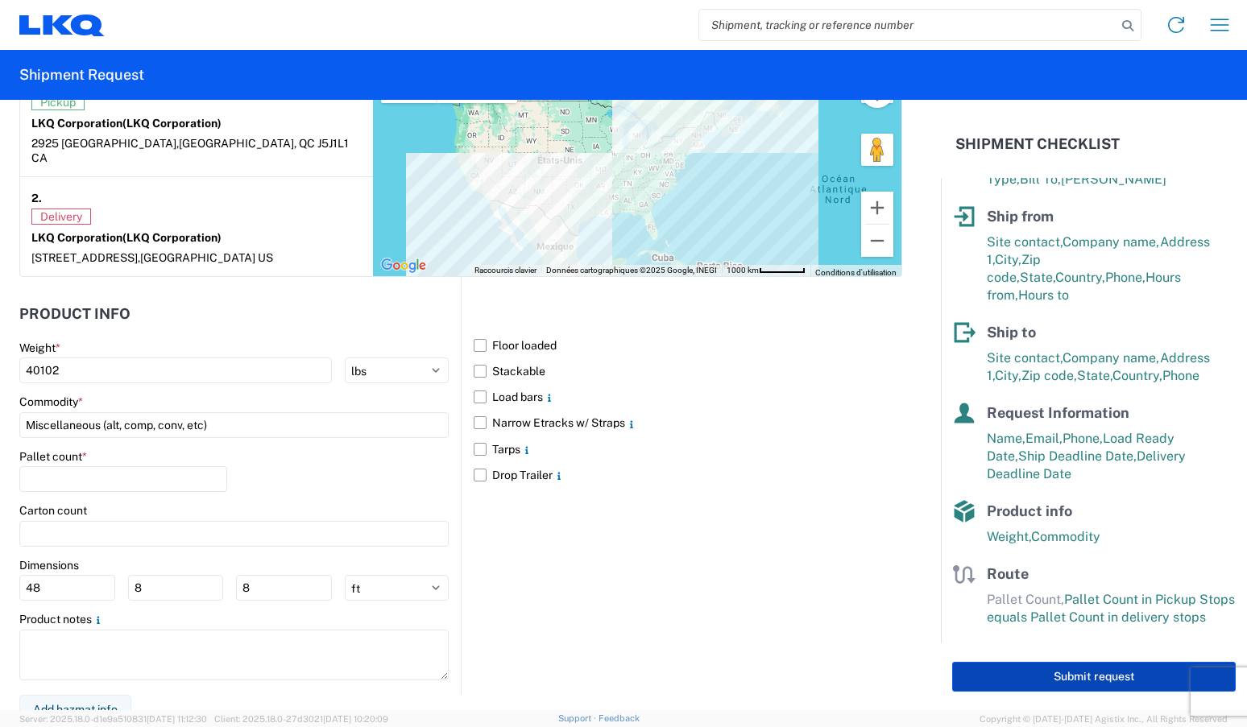
click at [1162, 677] on button "Submit request" at bounding box center [1094, 677] width 284 height 30
select select "US"
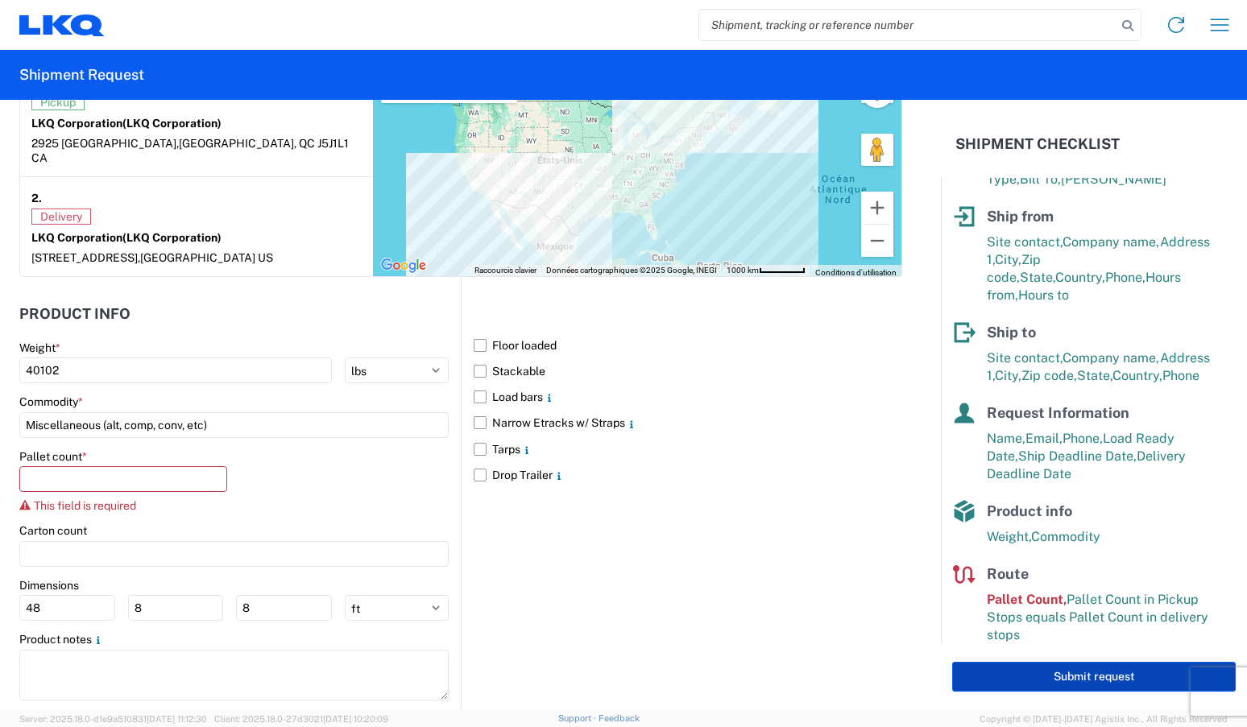
scroll to position [66, 0]
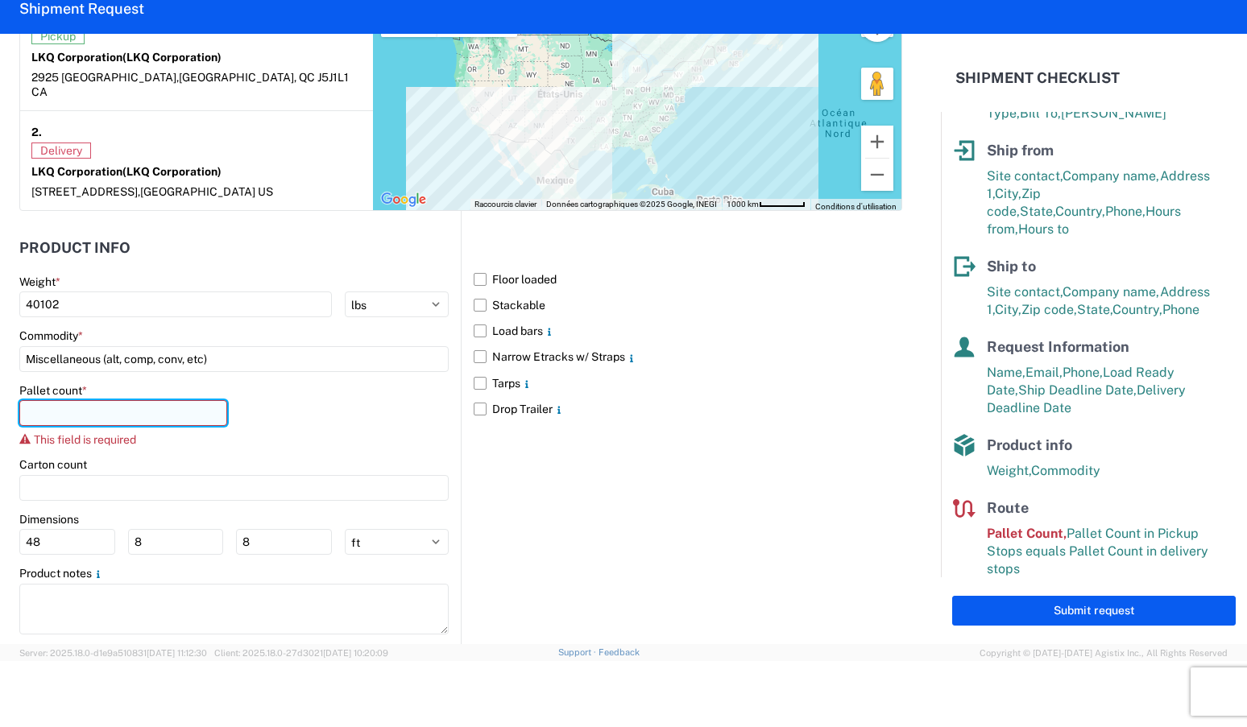
click at [52, 404] on input "number" at bounding box center [123, 413] width 208 height 26
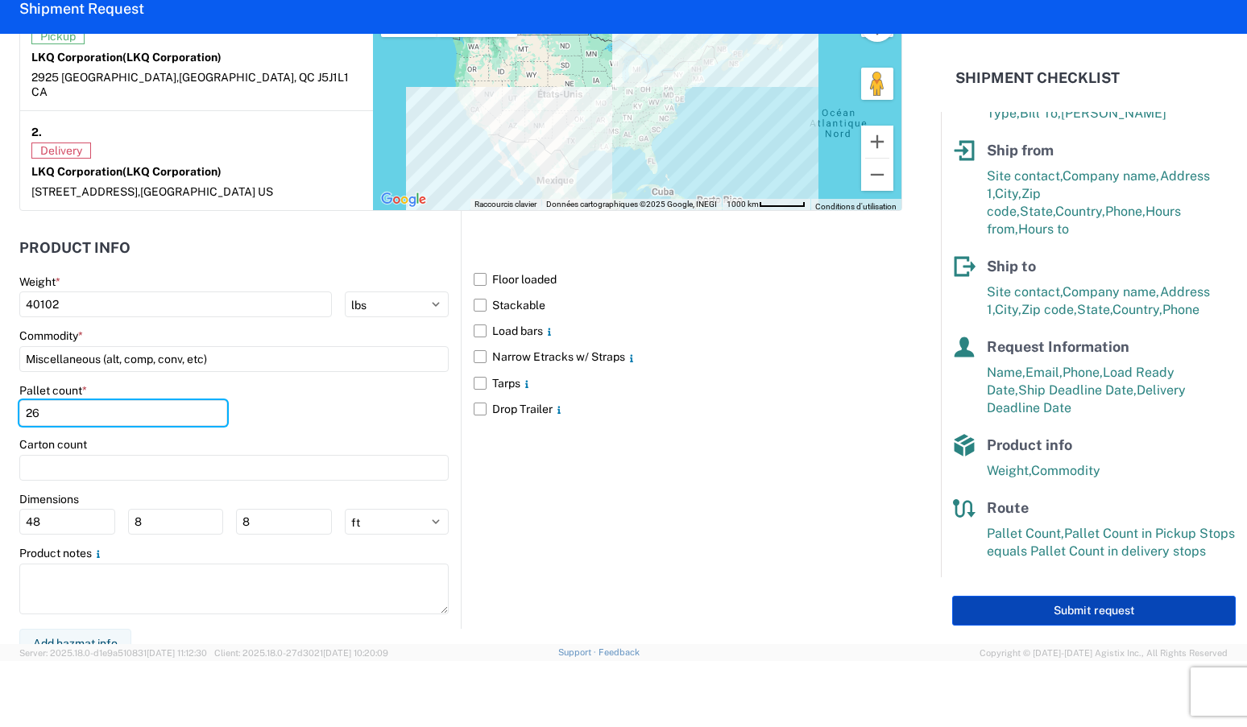
type input "26"
click at [1042, 611] on button "Submit request" at bounding box center [1094, 611] width 284 height 30
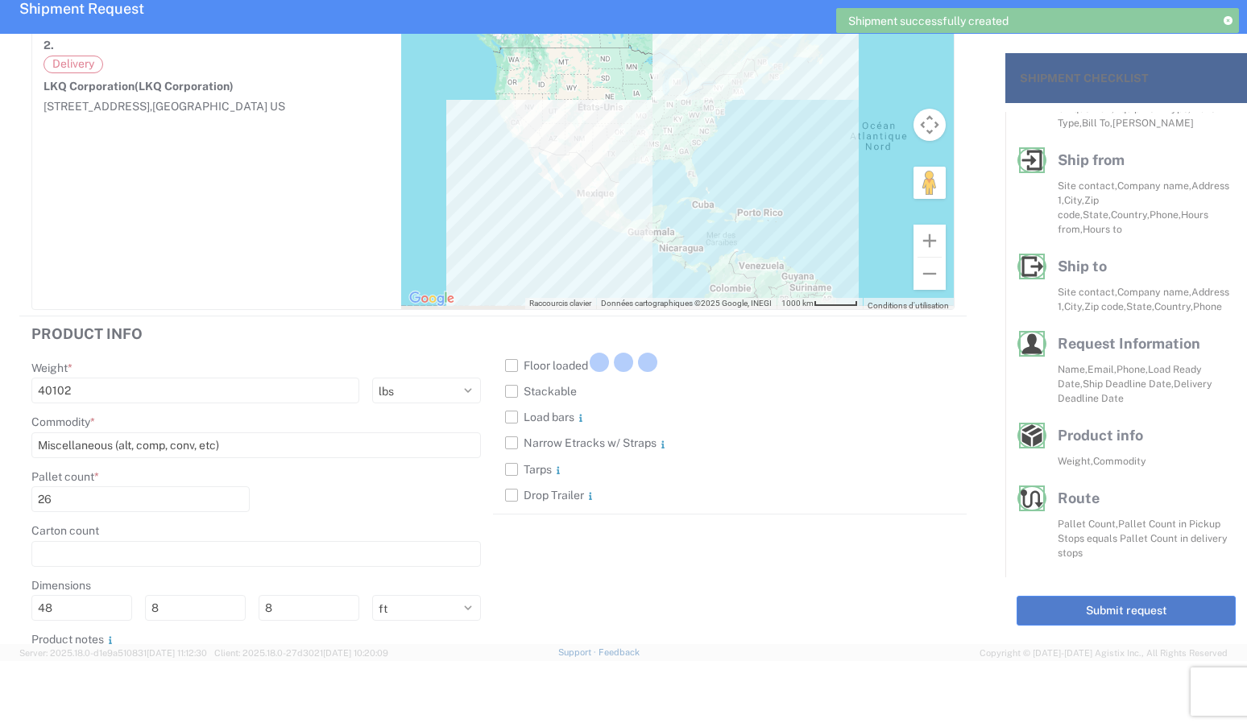
scroll to position [70, 0]
